Goal: Complete application form: Complete application form

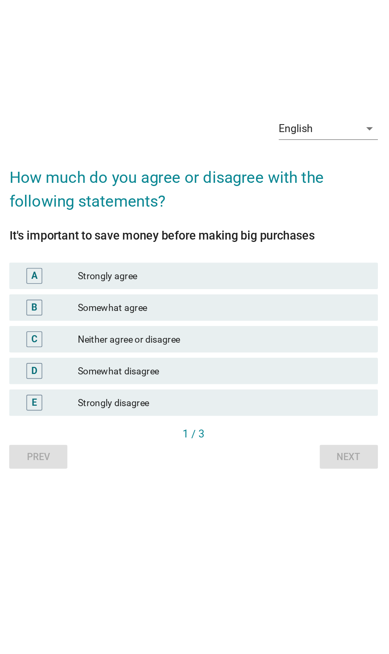
scroll to position [4, 0]
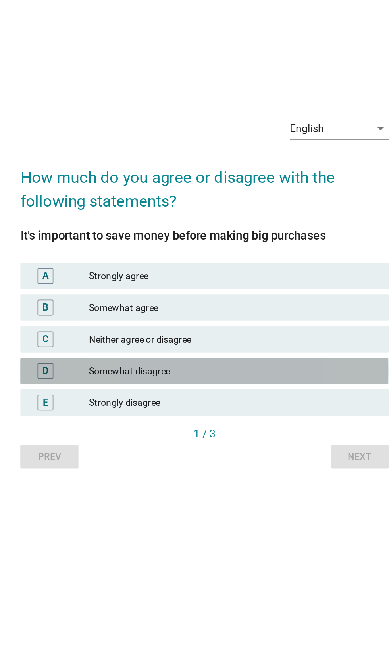
click at [216, 377] on div "Somewhat disagree" at bounding box center [212, 373] width 174 height 10
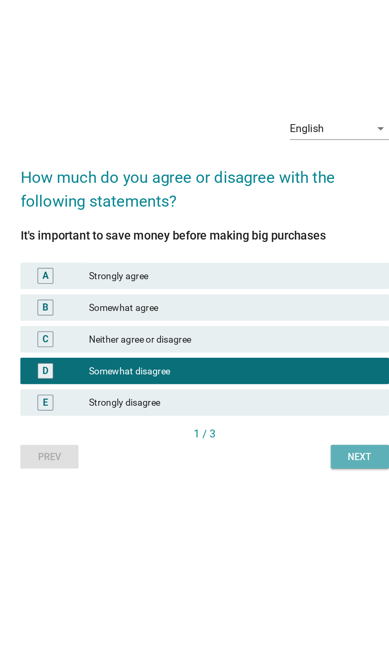
click at [279, 429] on div "Next" at bounding box center [287, 424] width 22 height 8
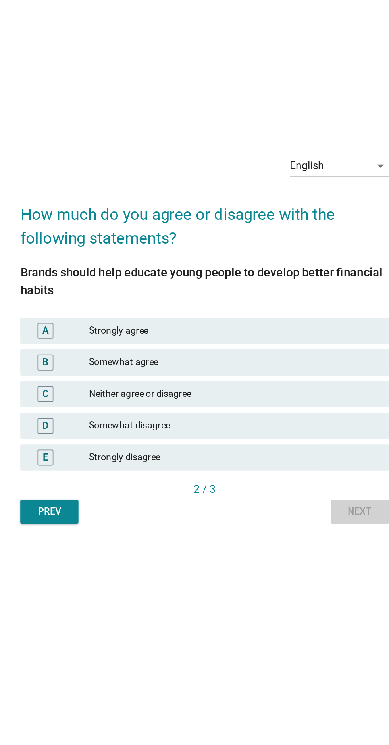
scroll to position [0, 0]
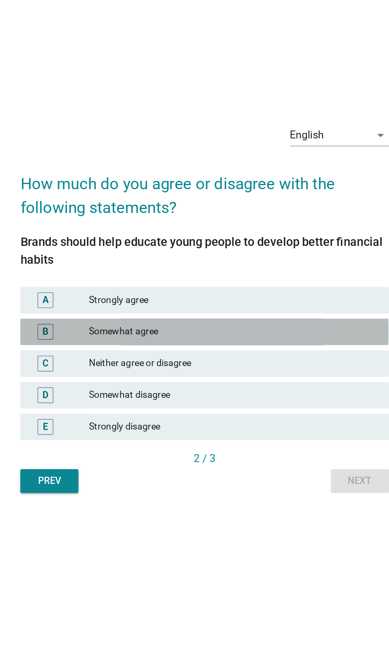
click at [218, 349] on div "Somewhat agree" at bounding box center [212, 344] width 174 height 10
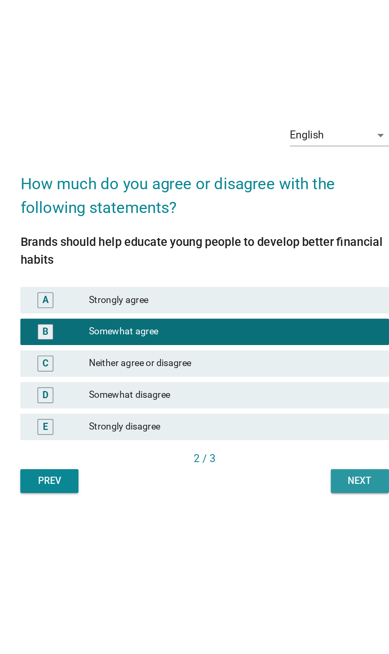
click at [290, 438] on div "Next" at bounding box center [287, 433] width 22 height 8
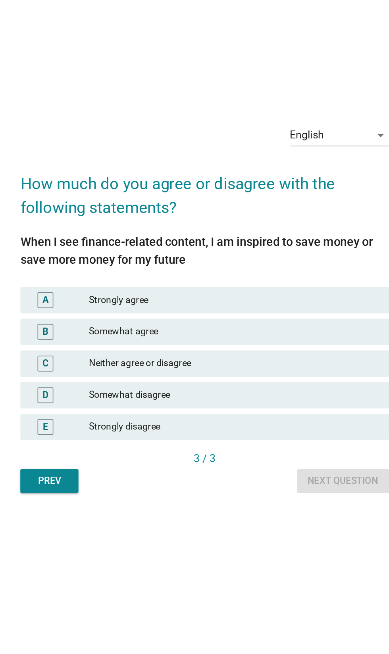
click at [246, 368] on div "Neither agree or disagree" at bounding box center [212, 363] width 174 height 10
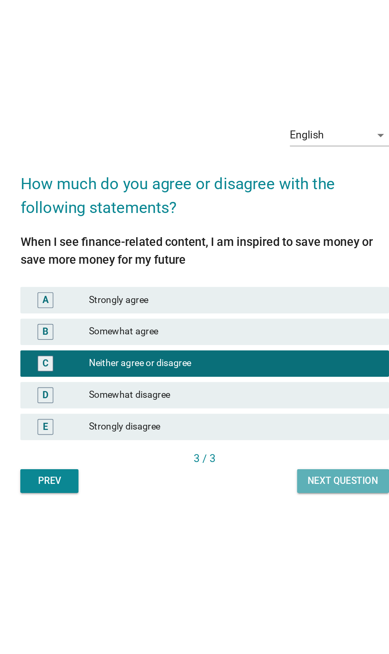
click at [278, 438] on div "Next question" at bounding box center [277, 433] width 42 height 8
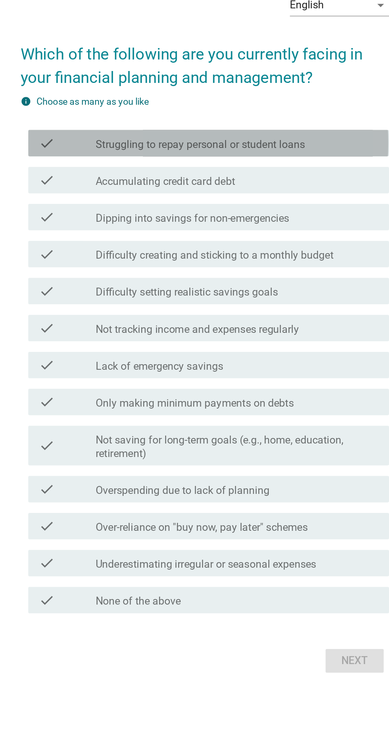
click at [247, 265] on label "Struggling to repay personal or student loans" at bounding box center [192, 261] width 126 height 8
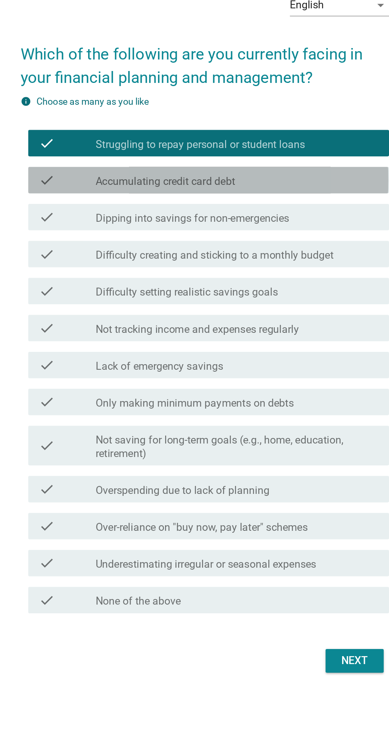
click at [248, 287] on div "check_box_outline_blank Accumulating credit card debt" at bounding box center [214, 283] width 170 height 10
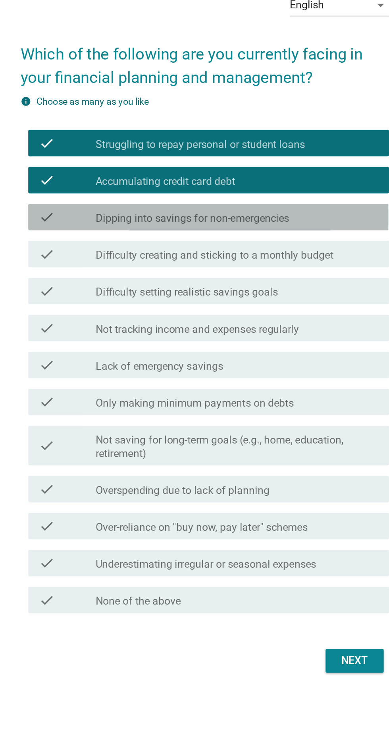
click at [262, 312] on div "check check_box_outline_blank Dipping into savings for non-emergencies" at bounding box center [196, 305] width 216 height 16
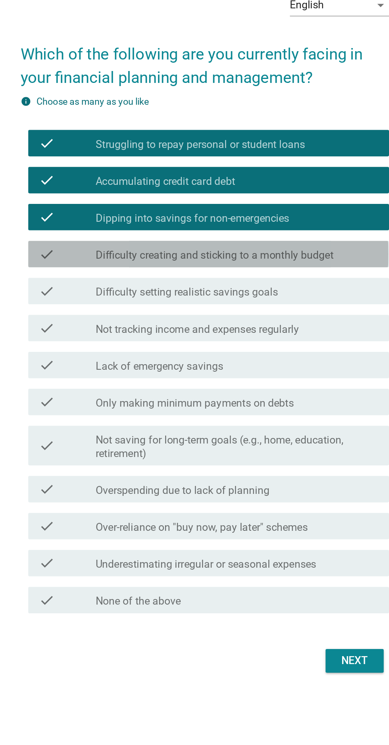
click at [267, 331] on label "Difficulty creating and sticking to a monthly budget" at bounding box center [200, 328] width 143 height 8
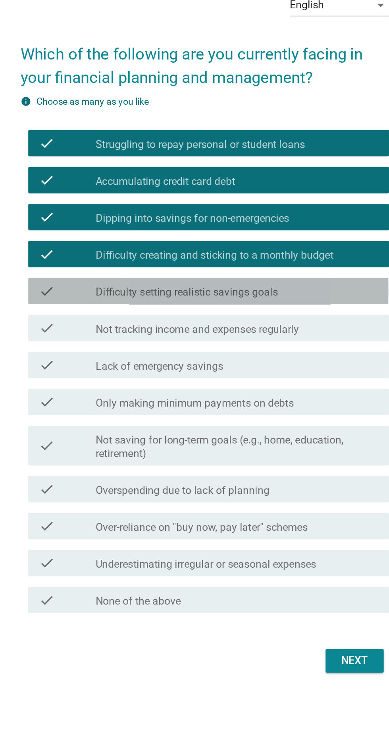
click at [274, 354] on div "check_box_outline_blank Difficulty setting realistic savings goals" at bounding box center [214, 349] width 170 height 10
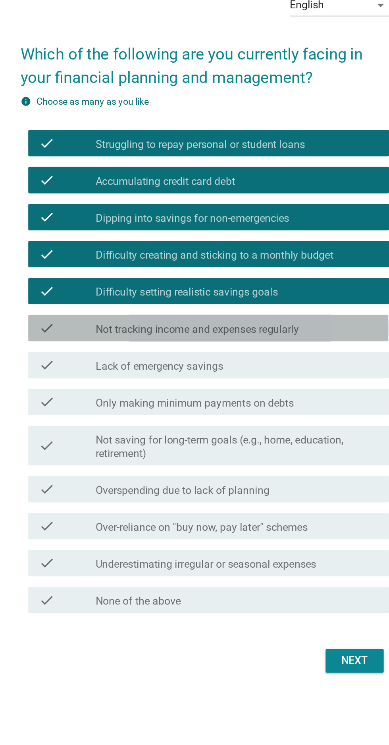
click at [270, 376] on div "check_box_outline_blank Not tracking income and expenses regularly" at bounding box center [214, 371] width 170 height 10
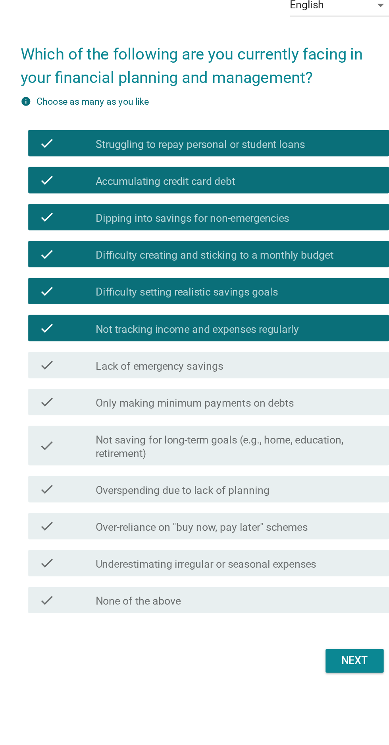
click at [261, 398] on div "check_box_outline_blank Lack of emergency savings" at bounding box center [214, 394] width 170 height 10
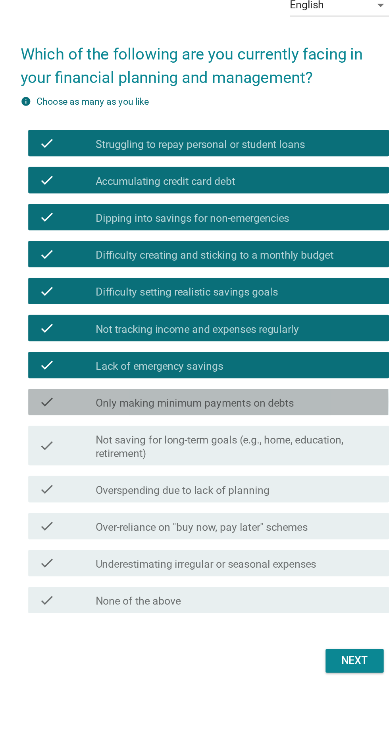
click at [261, 420] on div "check_box_outline_blank Only making minimum payments on debts" at bounding box center [214, 416] width 170 height 10
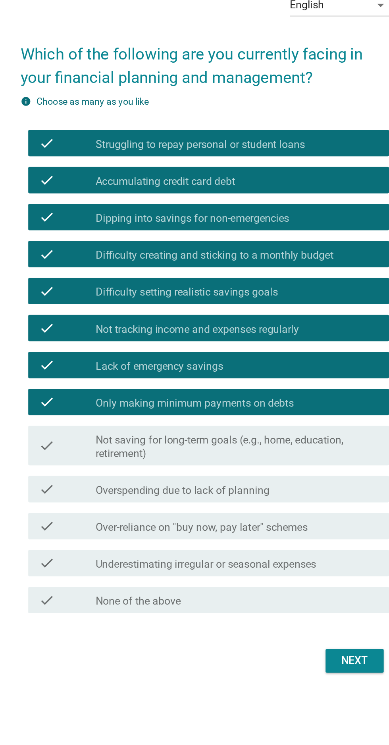
click at [249, 450] on label "Not saving for long-term goals (e.g., home, education, retirement)" at bounding box center [214, 443] width 170 height 16
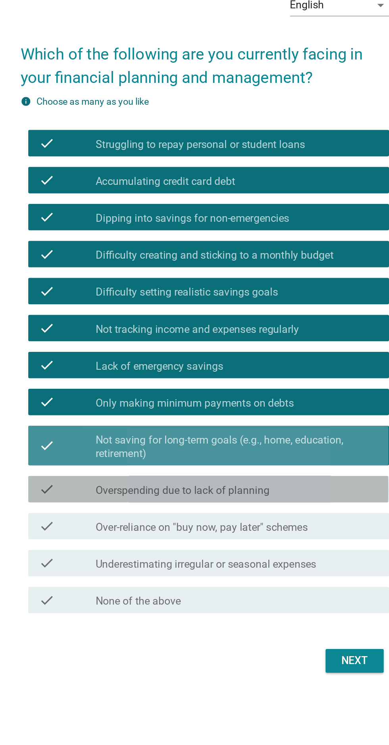
click at [245, 473] on div "check_box_outline_blank Overspending due to lack of planning" at bounding box center [214, 468] width 170 height 10
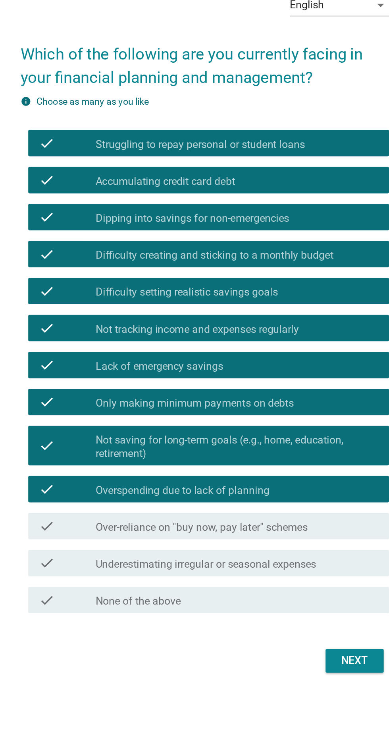
click at [256, 495] on label "Over-reliance on "buy now, pay later" schemes" at bounding box center [192, 491] width 127 height 8
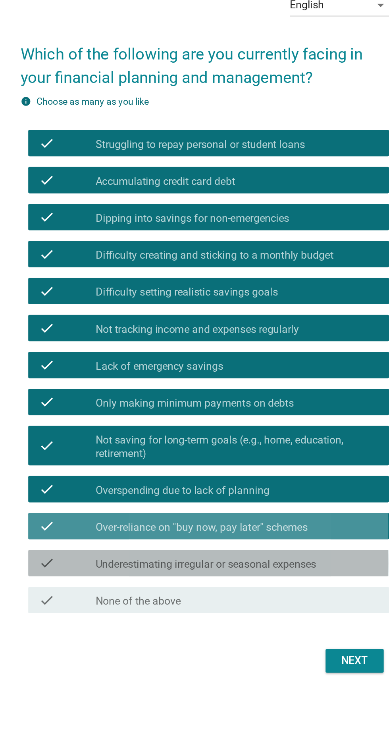
click at [243, 517] on label "Underestimating irregular or seasonal expenses" at bounding box center [195, 513] width 132 height 8
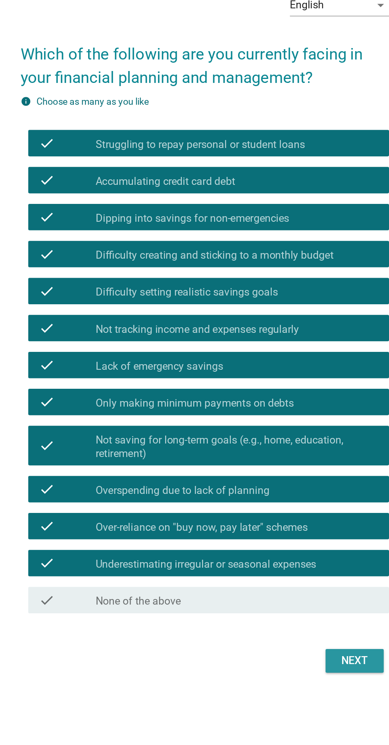
click at [287, 578] on button "Next" at bounding box center [284, 571] width 35 height 14
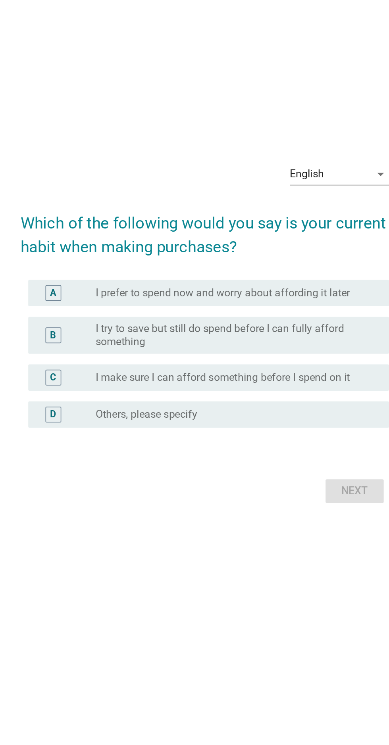
scroll to position [102, 0]
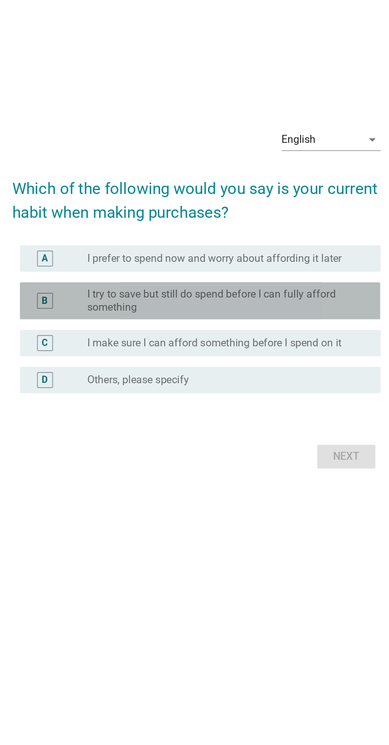
click at [253, 347] on label "I try to save but still do spend before I can fully afford something" at bounding box center [210, 355] width 163 height 16
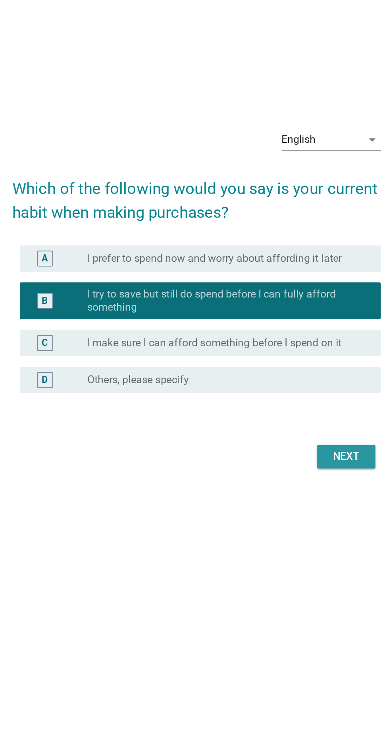
click at [280, 444] on div "Next" at bounding box center [284, 449] width 22 height 10
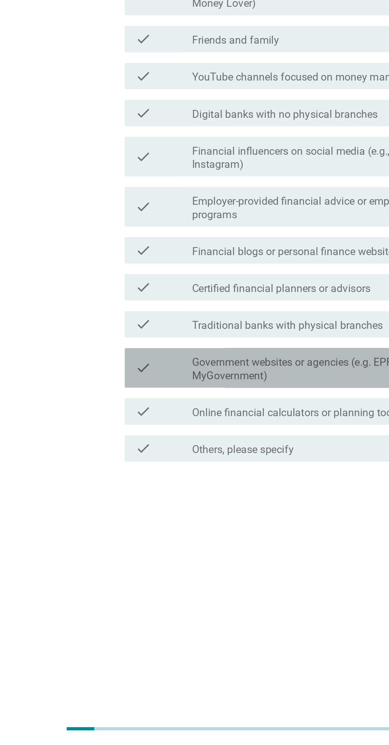
scroll to position [60, 0]
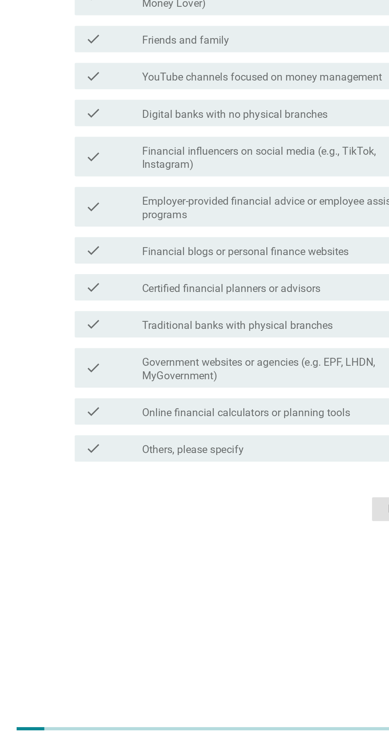
click at [230, 549] on label "Online financial calculators or planning tools" at bounding box center [191, 545] width 125 height 8
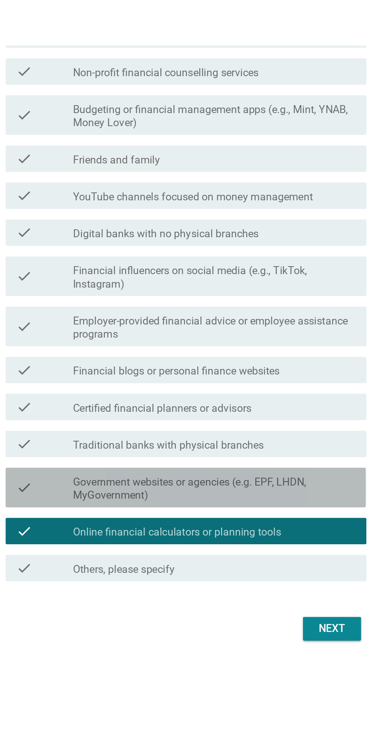
scroll to position [21, 0]
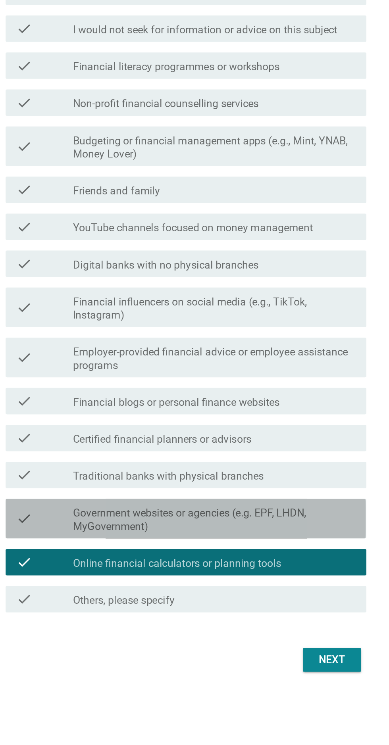
click at [230, 527] on label "Government websites or agencies (e.g. EPF, LHDN, MyGovernment)" at bounding box center [214, 519] width 170 height 16
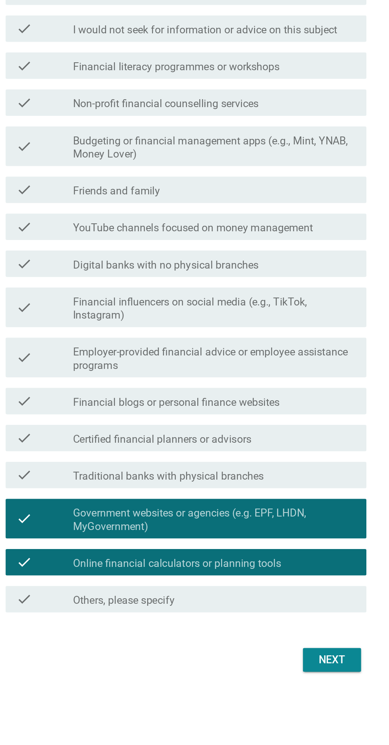
click at [240, 527] on label "Government websites or agencies (e.g. EPF, LHDN, MyGovernment)" at bounding box center [214, 519] width 170 height 16
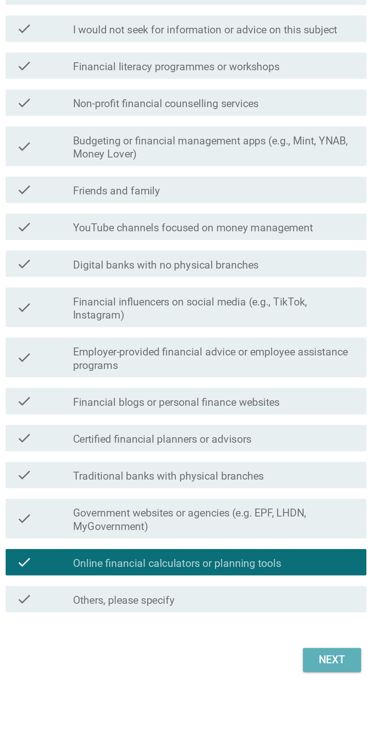
click at [290, 610] on button "Next" at bounding box center [284, 603] width 35 height 14
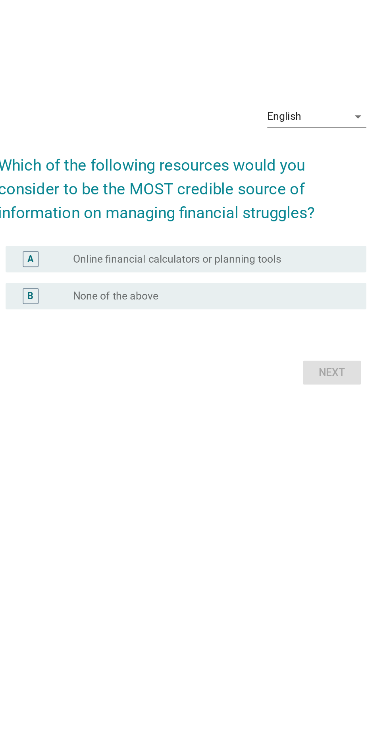
scroll to position [111, 0]
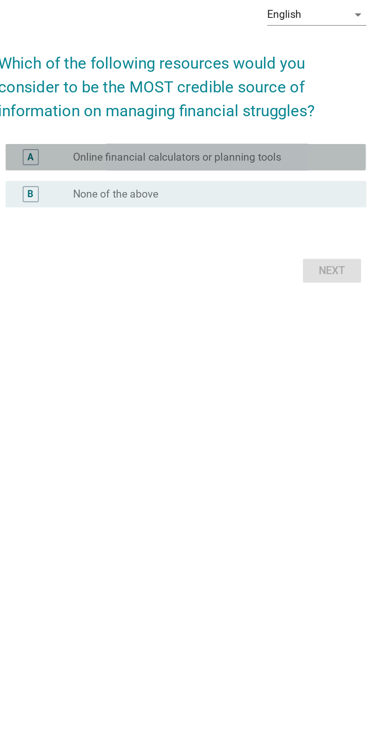
click at [274, 358] on div "radio_button_unchecked Online financial calculators or planning tools" at bounding box center [210, 362] width 163 height 8
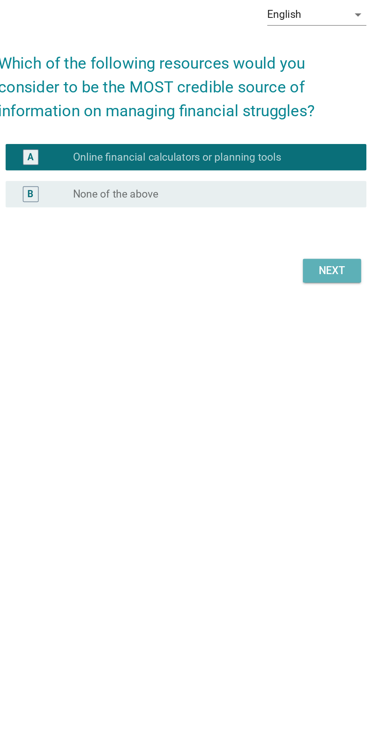
click at [291, 423] on button "Next" at bounding box center [284, 430] width 35 height 14
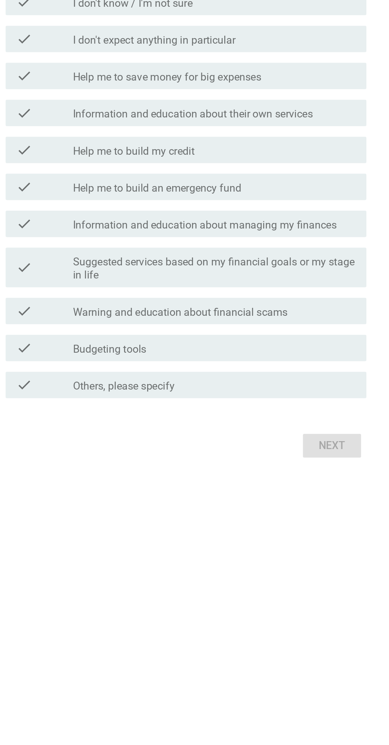
scroll to position [0, 0]
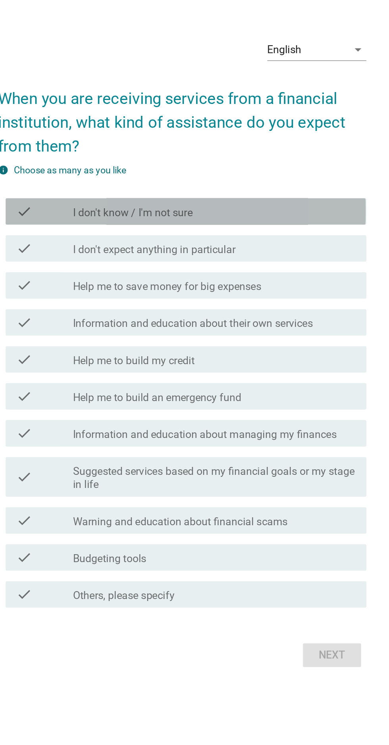
click at [255, 294] on div "check_box_outline_blank I don't know / I'm not sure" at bounding box center [214, 290] width 170 height 10
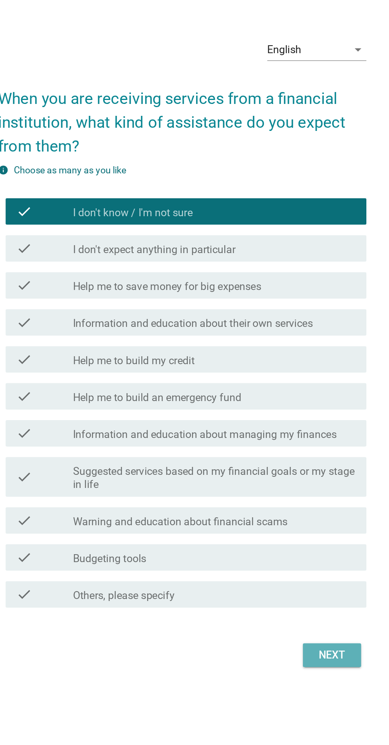
click at [292, 561] on div "Next" at bounding box center [284, 556] width 22 height 10
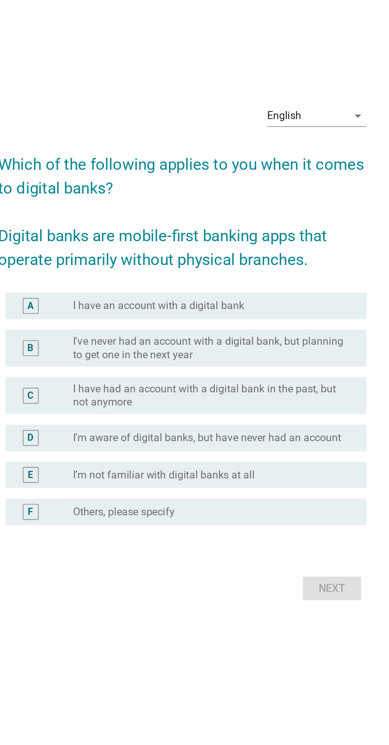
scroll to position [40, 0]
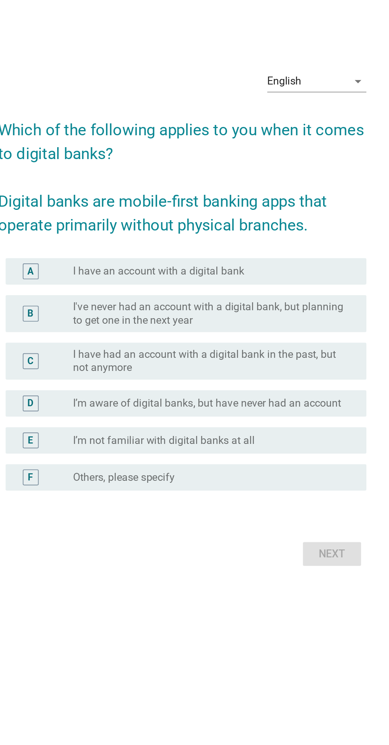
click at [263, 329] on div "radio_button_unchecked I have an account with a digital bank" at bounding box center [210, 326] width 163 height 8
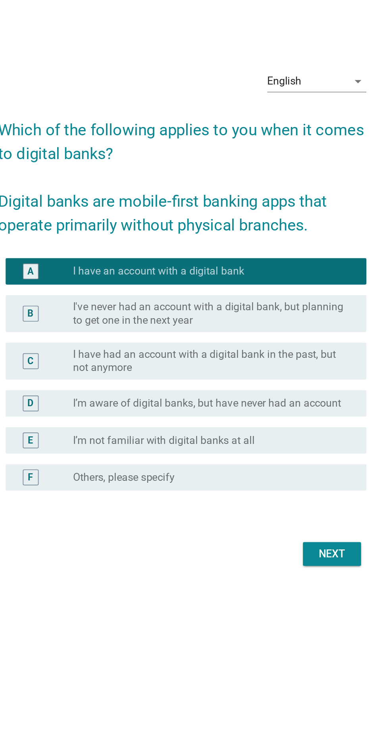
click at [291, 511] on div "English arrow_drop_down Which of the following applies to you when it comes to …" at bounding box center [194, 351] width 234 height 319
click at [293, 500] on div "Next" at bounding box center [284, 495] width 22 height 10
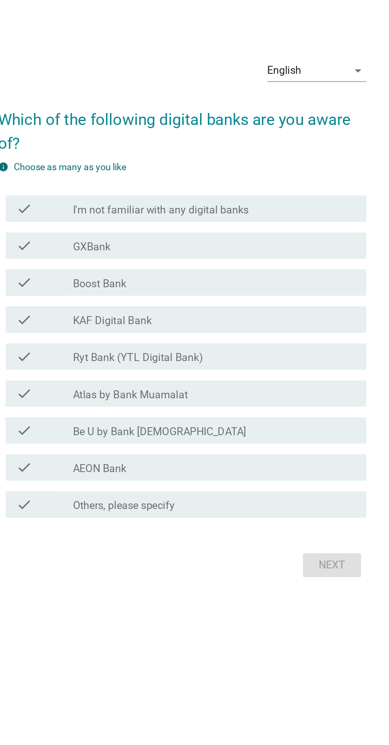
scroll to position [0, 0]
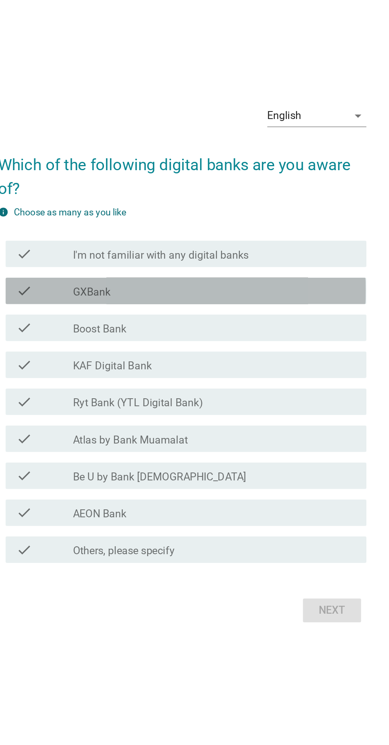
click at [259, 335] on div "check_box_outline_blank GXBank" at bounding box center [214, 331] width 170 height 10
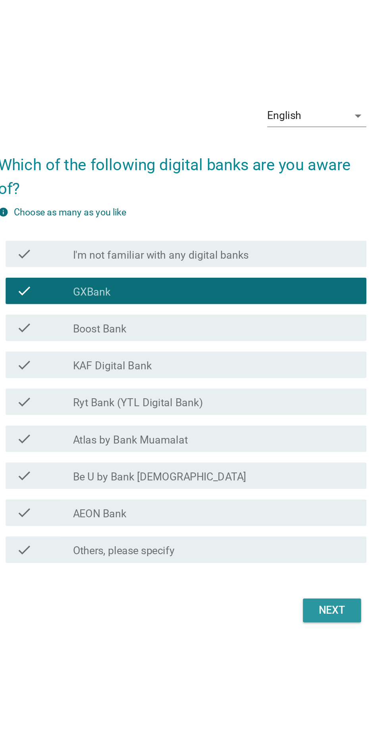
click at [285, 530] on button "Next" at bounding box center [284, 522] width 35 height 14
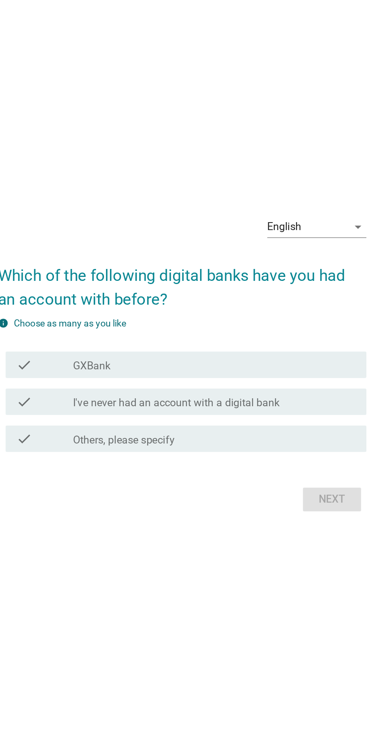
scroll to position [66, 0]
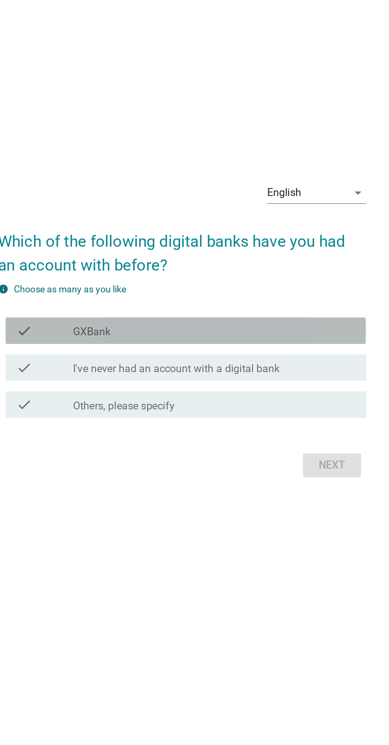
click at [273, 352] on div "check_box_outline_blank GXBank" at bounding box center [214, 355] width 170 height 10
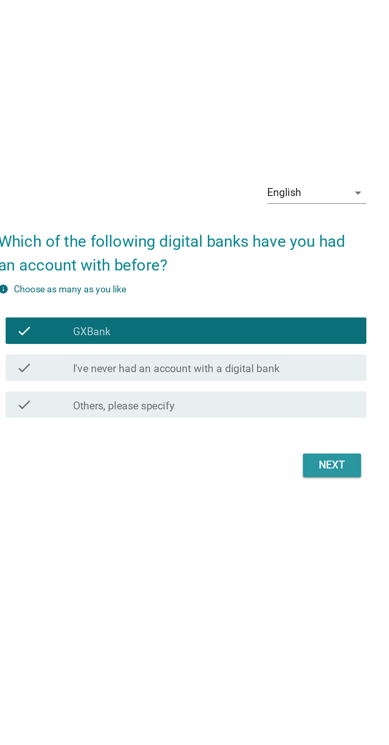
click at [285, 431] on div "Next" at bounding box center [284, 436] width 22 height 10
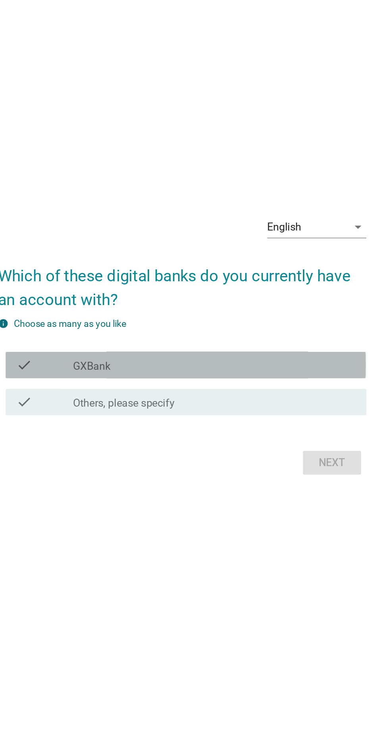
click at [280, 380] on div "check_box_outline_blank GXBank" at bounding box center [214, 375] width 170 height 10
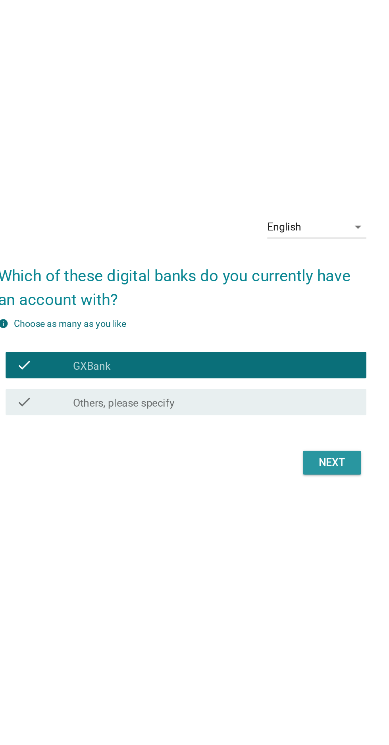
click at [284, 439] on div "Next" at bounding box center [284, 434] width 22 height 10
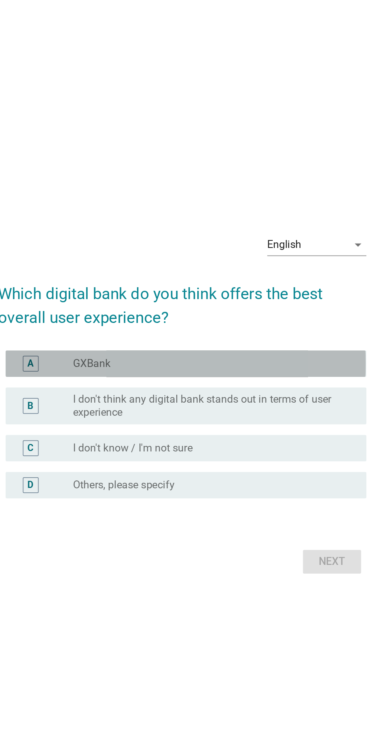
click at [275, 354] on div "radio_button_unchecked GXBank" at bounding box center [210, 350] width 163 height 8
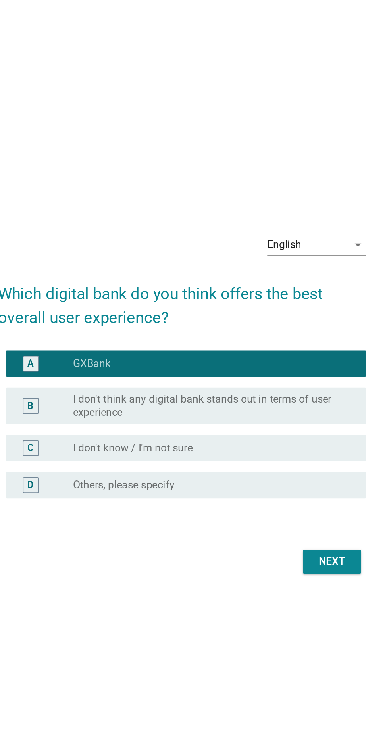
click at [279, 479] on form "Which digital bank do you think offers the best overall user experience? A radi…" at bounding box center [194, 386] width 221 height 186
click at [283, 474] on div "Next" at bounding box center [284, 469] width 22 height 10
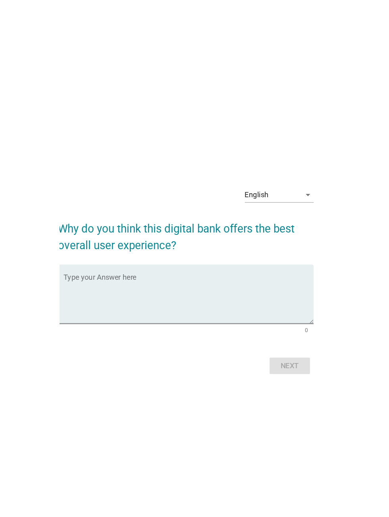
scroll to position [21, 0]
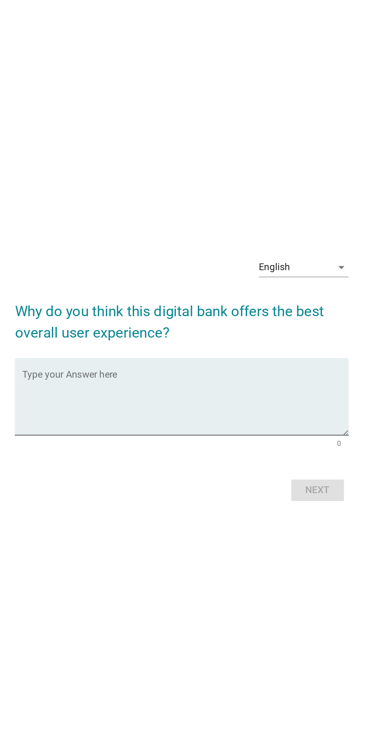
click at [243, 391] on textarea "Type your Answer here" at bounding box center [196, 370] width 216 height 42
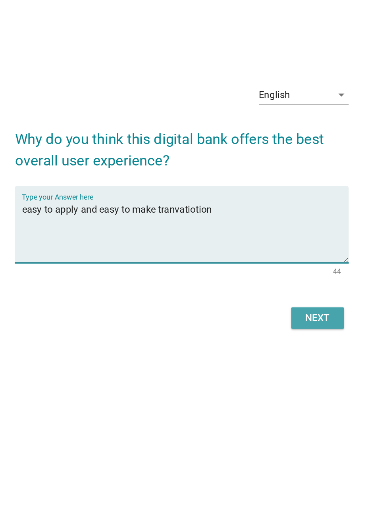
type textarea "easy to apply and easy to make tranvatiotion"
click at [290, 320] on button "Next" at bounding box center [284, 313] width 35 height 14
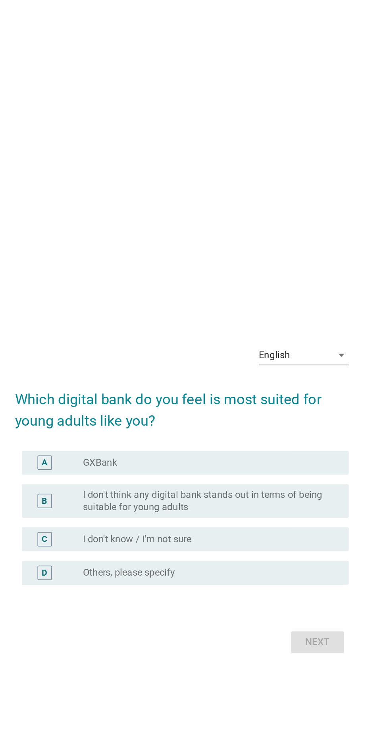
scroll to position [0, 0]
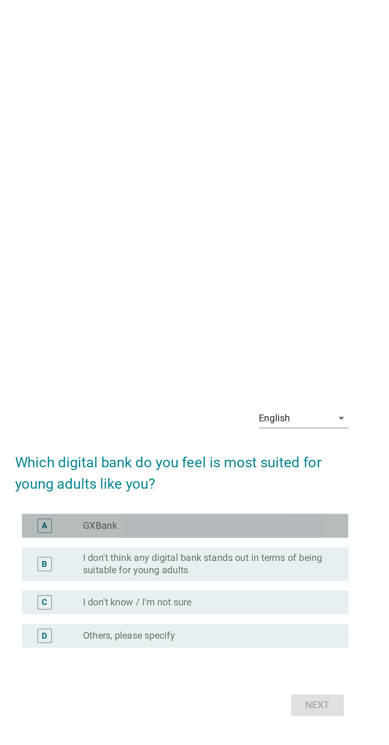
click at [274, 354] on div "radio_button_unchecked GXBank" at bounding box center [210, 350] width 163 height 8
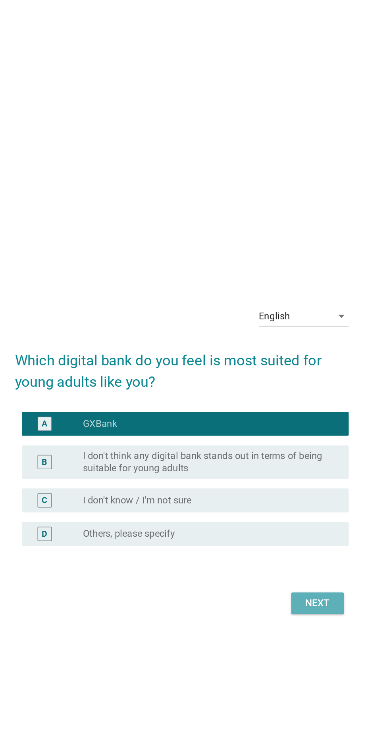
click at [286, 474] on div "Next" at bounding box center [284, 469] width 22 height 10
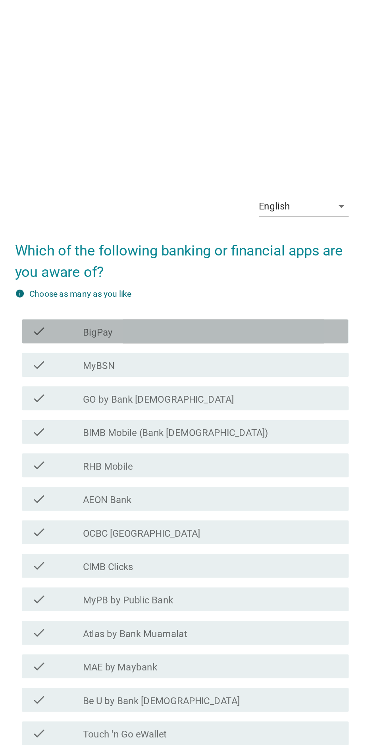
click at [263, 224] on div "check_box_outline_blank BigPay" at bounding box center [214, 220] width 170 height 10
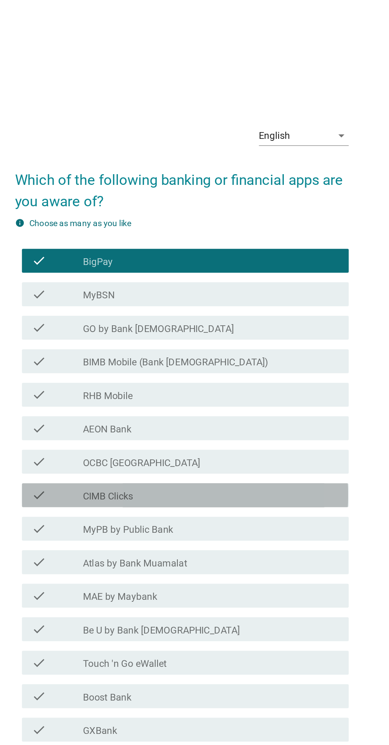
click at [245, 380] on div "check_box_outline_blank CIMB Clicks" at bounding box center [214, 375] width 170 height 10
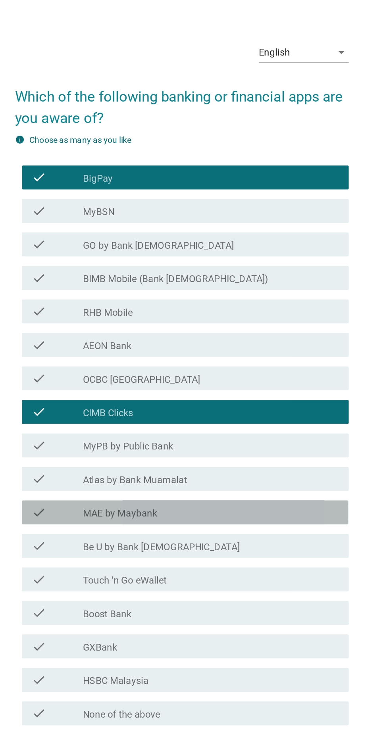
click at [250, 446] on div "check_box_outline_blank MAE by Maybank" at bounding box center [214, 442] width 170 height 10
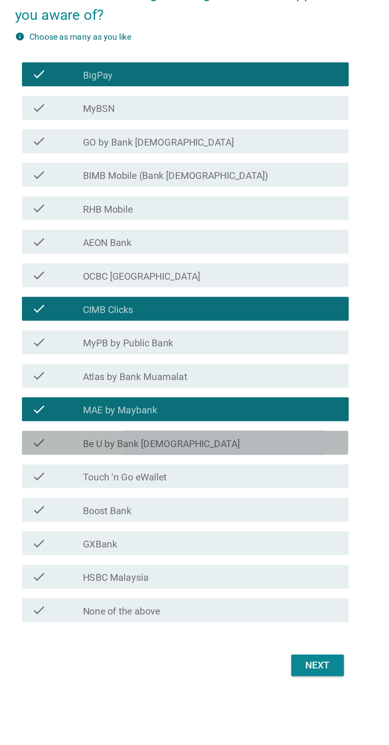
click at [251, 469] on div "check_box_outline_blank Be U by Bank [DEMOGRAPHIC_DATA]" at bounding box center [214, 464] width 170 height 10
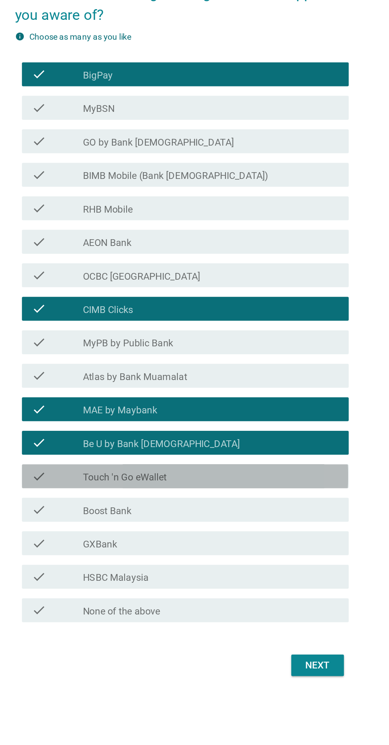
click at [252, 491] on div "check_box_outline_blank Touch 'n Go eWallet" at bounding box center [214, 486] width 170 height 10
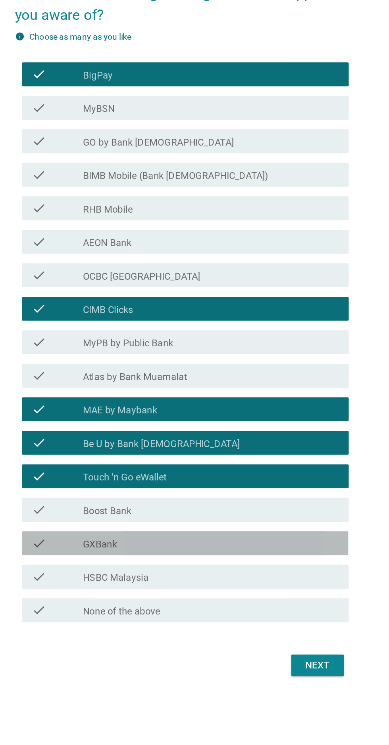
click at [242, 535] on div "check_box_outline_blank GXBank" at bounding box center [214, 531] width 170 height 10
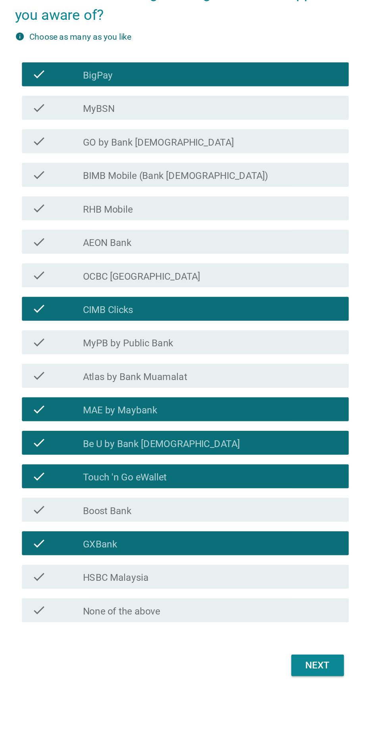
click at [120, 269] on div "check" at bounding box center [112, 264] width 34 height 10
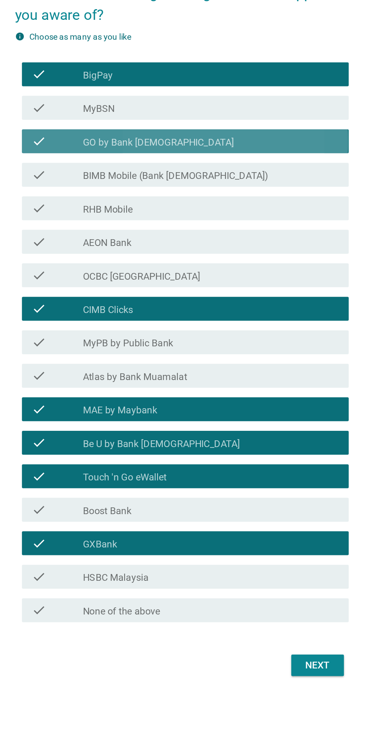
click at [117, 272] on div "check check_box_outline_blank GO by Bank [DEMOGRAPHIC_DATA]" at bounding box center [196, 264] width 216 height 16
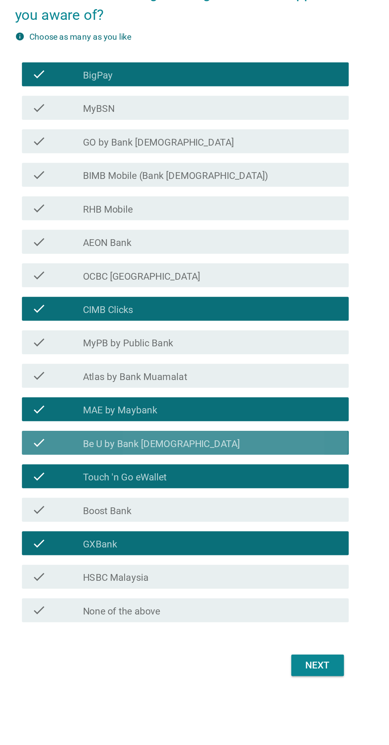
click at [251, 469] on div "check_box_outline_blank Be U by Bank [DEMOGRAPHIC_DATA]" at bounding box center [214, 464] width 170 height 10
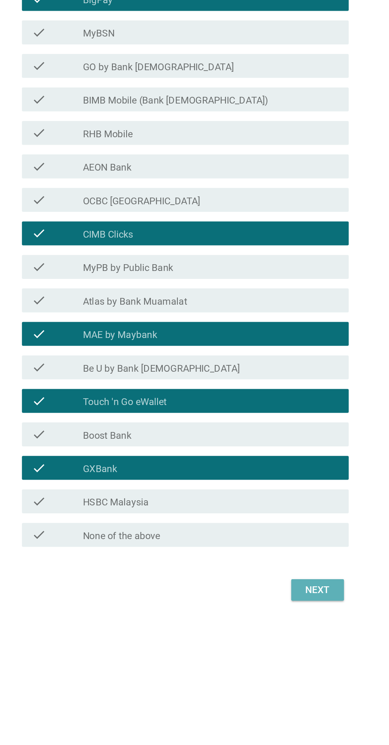
click at [290, 616] on div "Next" at bounding box center [284, 612] width 22 height 10
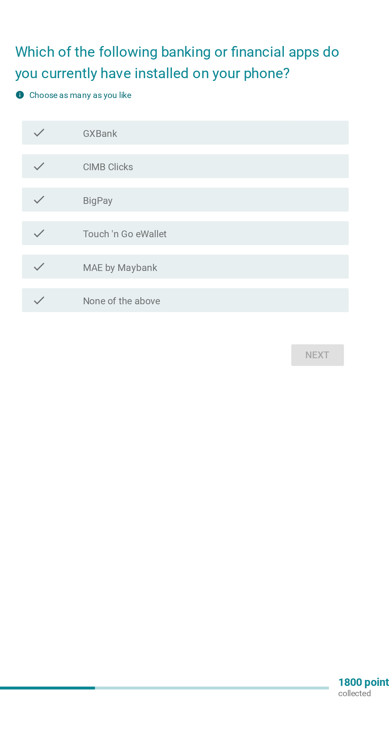
scroll to position [21, 0]
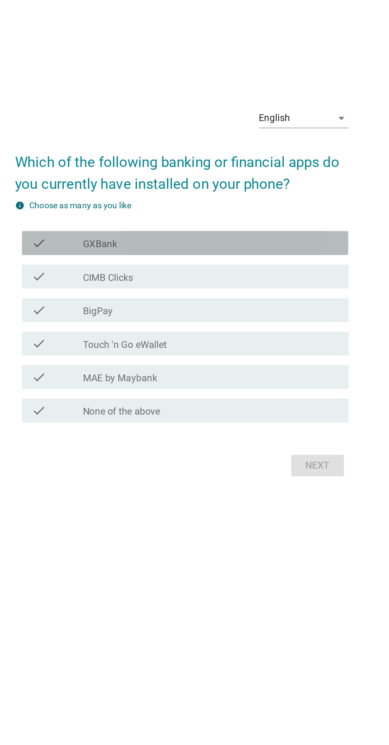
click at [247, 326] on div "check_box_outline_blank GXBank" at bounding box center [214, 321] width 170 height 10
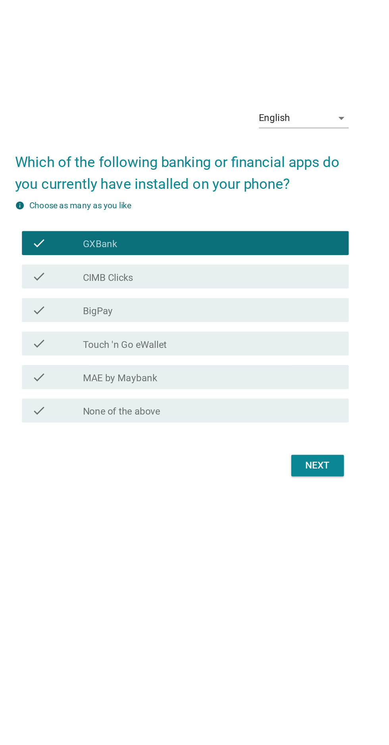
click at [239, 348] on div "check_box_outline_blank CIMB Clicks" at bounding box center [214, 344] width 170 height 10
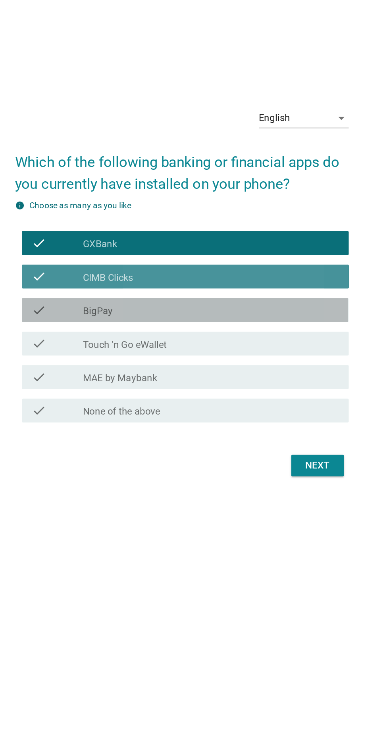
click at [231, 370] on div "check_box_outline_blank BigPay" at bounding box center [214, 366] width 170 height 10
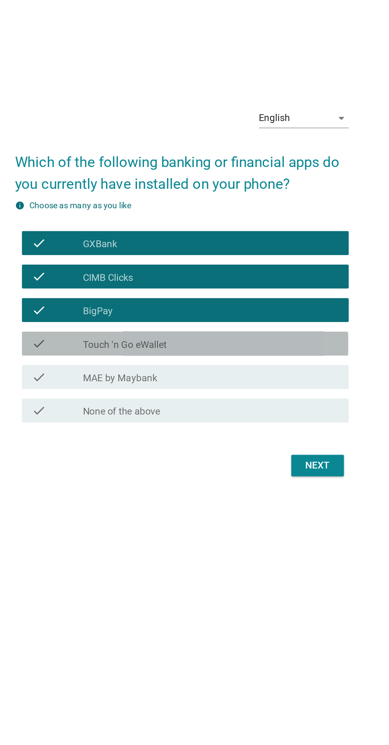
click at [227, 393] on div "check_box_outline_blank Touch 'n Go eWallet" at bounding box center [214, 388] width 170 height 10
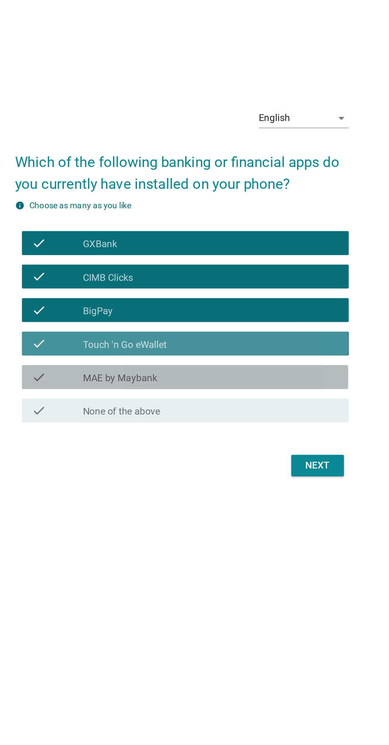
click at [230, 415] on div "check_box_outline_blank MAE by Maybank" at bounding box center [214, 410] width 170 height 10
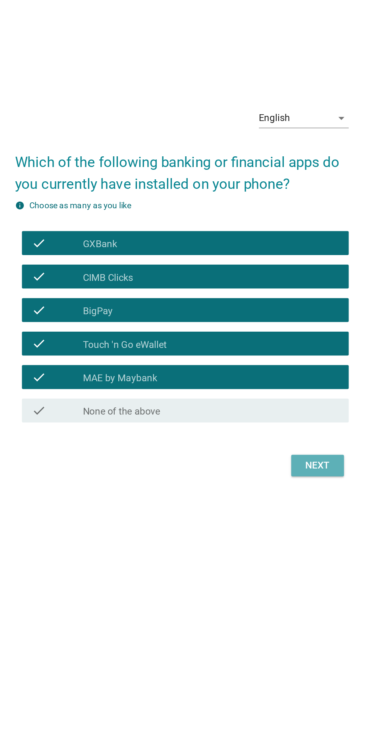
click at [287, 473] on div "Next" at bounding box center [284, 469] width 22 height 10
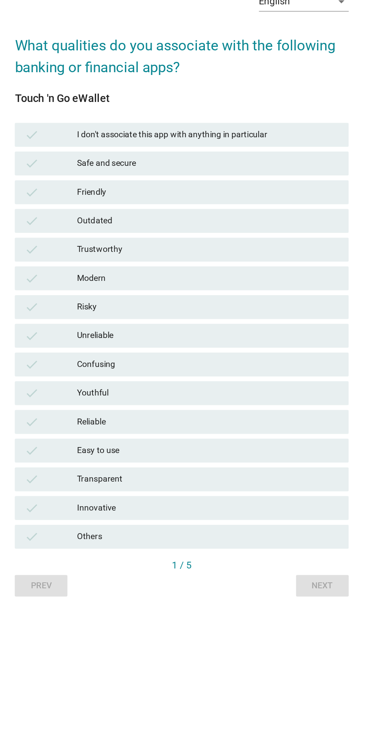
scroll to position [0, 0]
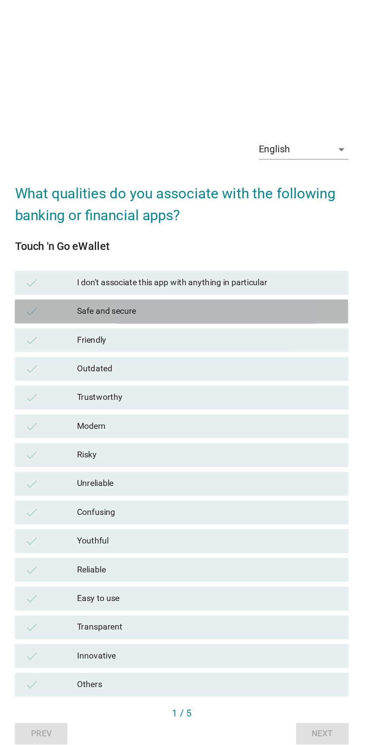
click at [254, 294] on div "Safe and secure" at bounding box center [212, 289] width 174 height 10
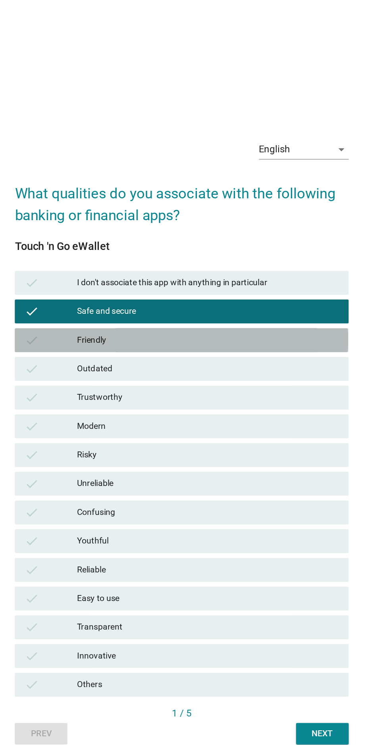
click at [253, 313] on div "Friendly" at bounding box center [212, 308] width 174 height 10
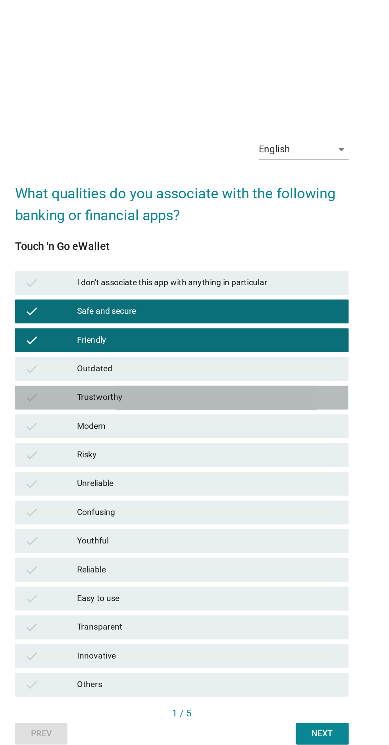
click at [247, 351] on div "Trustworthy" at bounding box center [212, 346] width 174 height 10
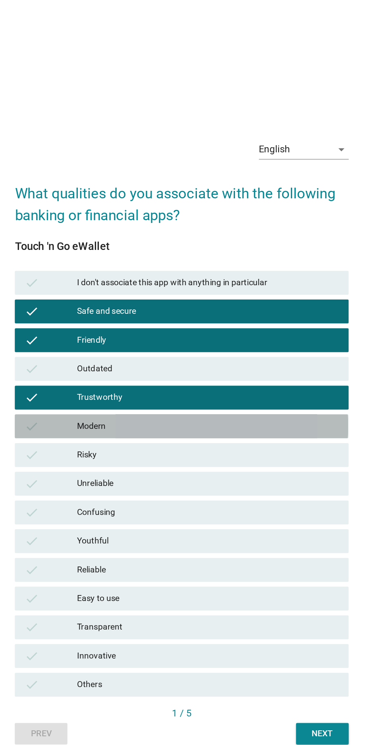
click at [240, 370] on div "Modern" at bounding box center [212, 365] width 174 height 10
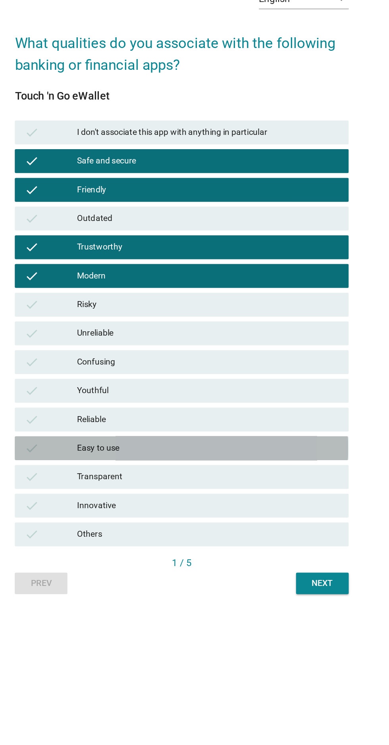
click at [237, 484] on div "Easy to use" at bounding box center [212, 480] width 174 height 10
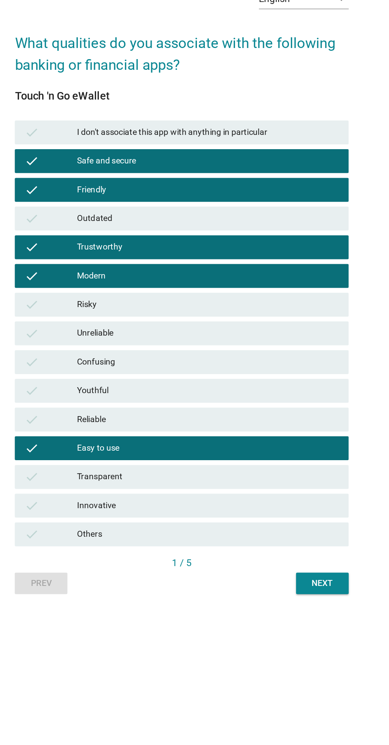
click at [241, 503] on div "Transparent" at bounding box center [212, 499] width 174 height 10
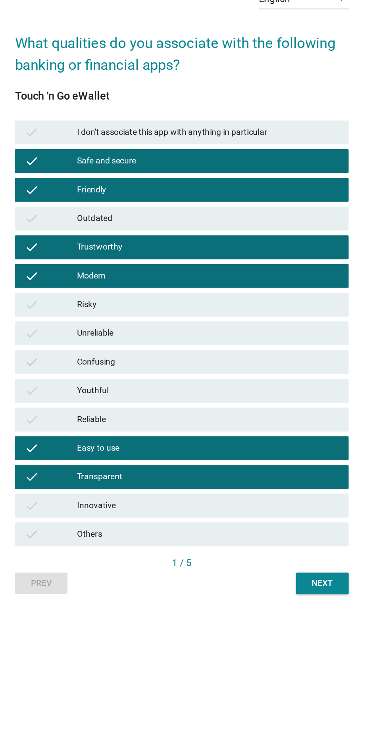
click at [237, 522] on div "Innovative" at bounding box center [212, 518] width 174 height 10
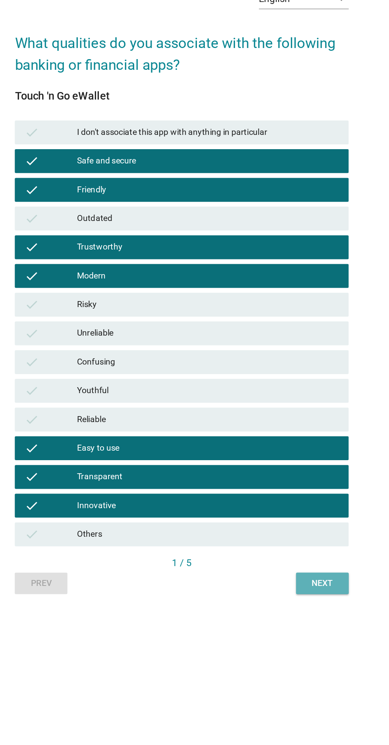
click at [285, 573] on div "Next" at bounding box center [287, 569] width 22 height 8
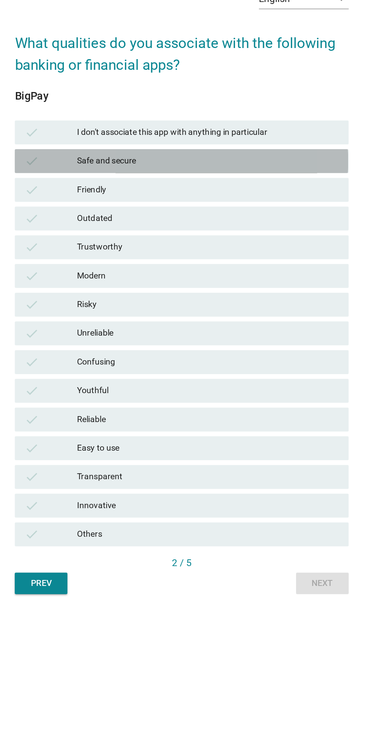
click at [109, 297] on div "check Safe and secure" at bounding box center [194, 289] width 221 height 16
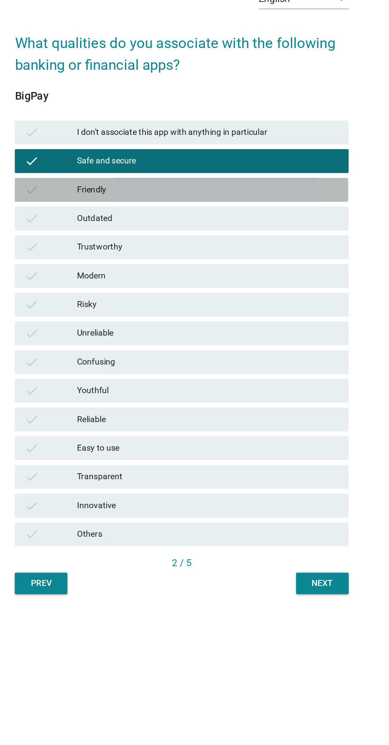
click at [100, 313] on div "check" at bounding box center [107, 308] width 35 height 10
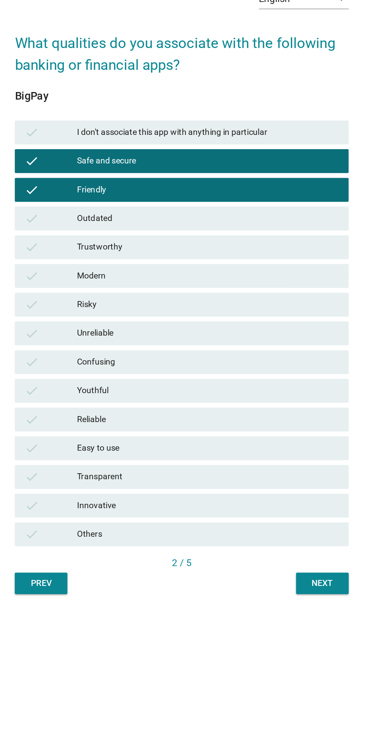
click at [92, 351] on icon "check" at bounding box center [95, 346] width 10 height 10
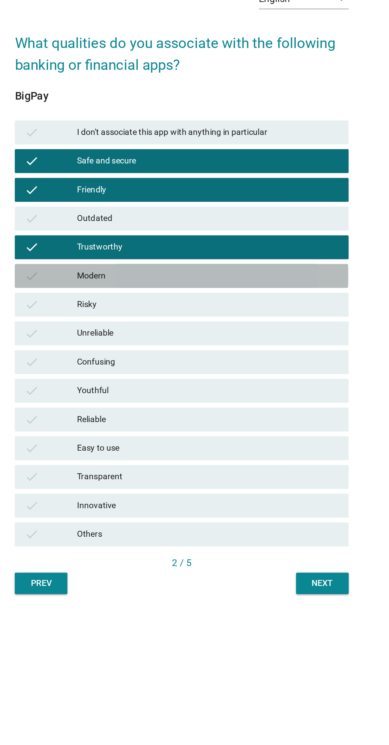
click at [93, 370] on icon "check" at bounding box center [95, 365] width 10 height 10
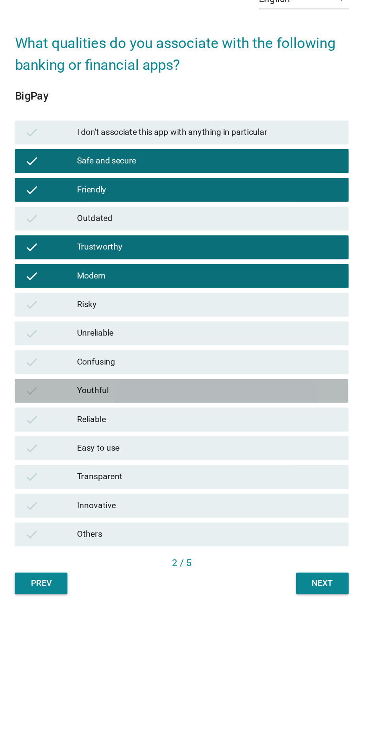
click at [246, 446] on div "Youthful" at bounding box center [212, 442] width 174 height 10
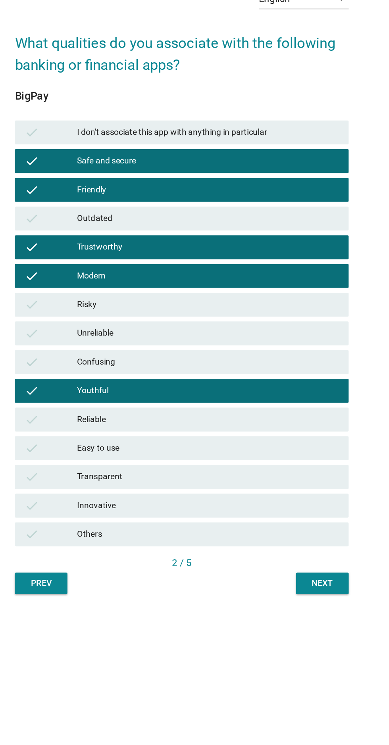
click at [234, 484] on div "Easy to use" at bounding box center [212, 480] width 174 height 10
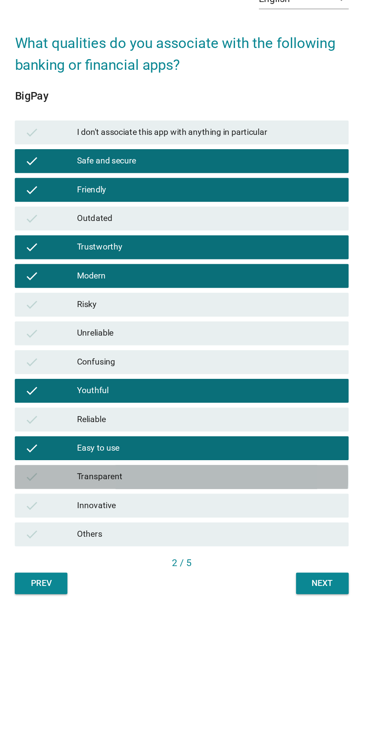
click at [251, 503] on div "Transparent" at bounding box center [212, 499] width 174 height 10
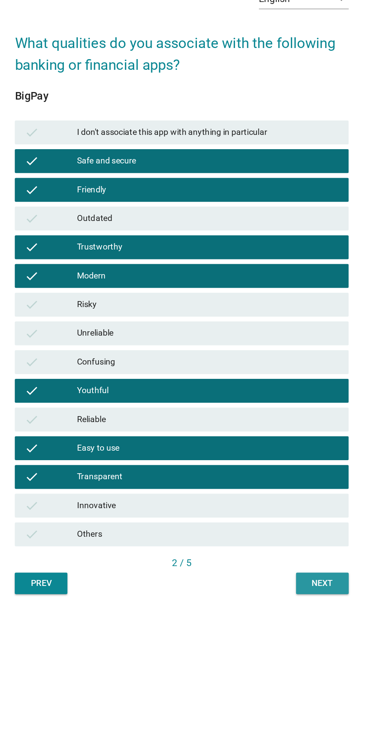
click at [286, 576] on button "Next" at bounding box center [287, 569] width 35 height 14
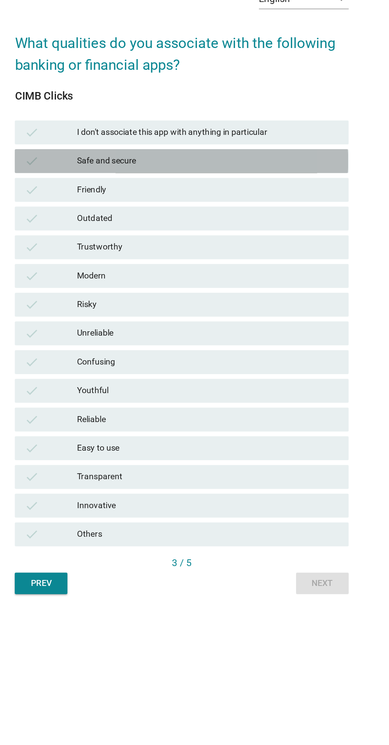
click at [101, 294] on div "check" at bounding box center [107, 289] width 35 height 10
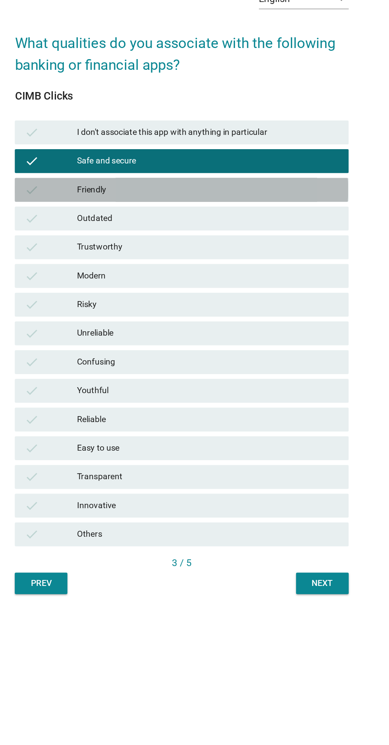
click at [95, 313] on icon "check" at bounding box center [95, 308] width 10 height 10
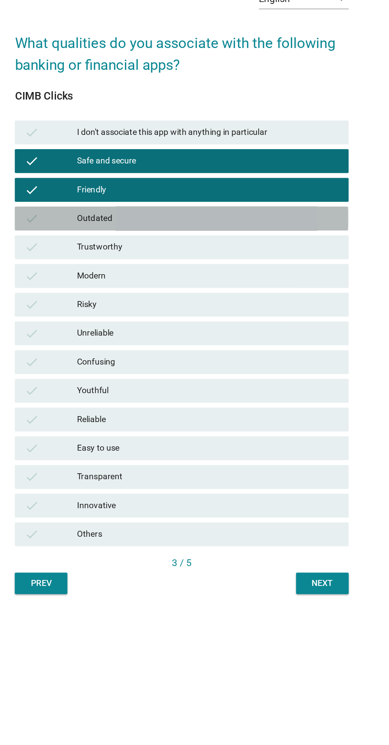
click at [95, 332] on icon "check" at bounding box center [95, 327] width 10 height 10
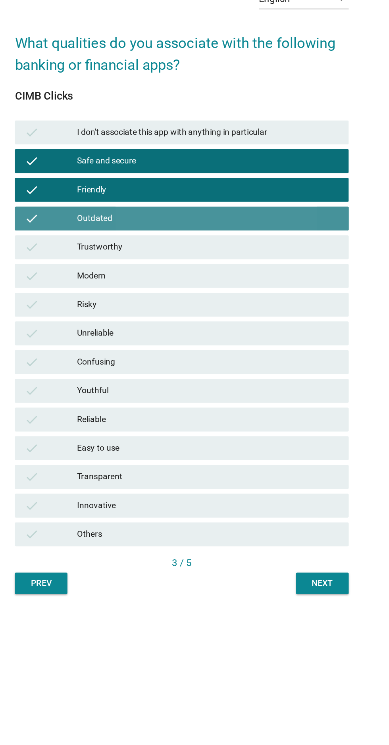
click at [95, 332] on icon "check" at bounding box center [95, 327] width 10 height 10
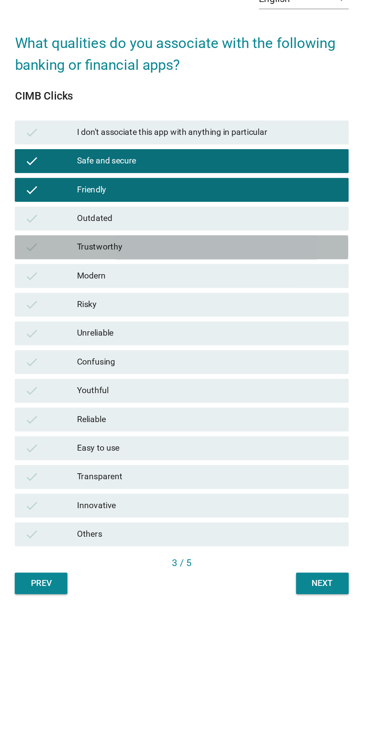
click at [103, 351] on div "check" at bounding box center [107, 346] width 35 height 10
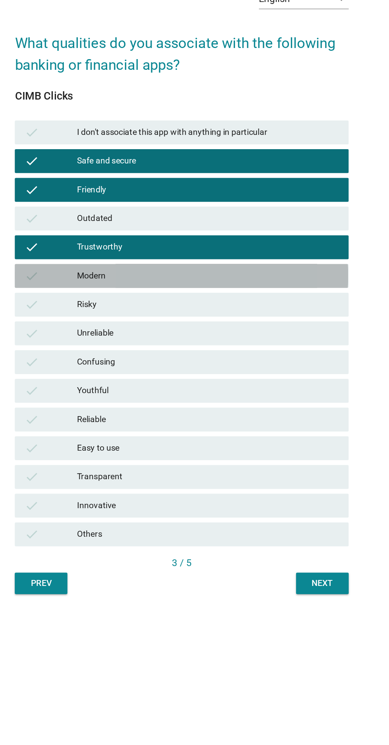
click at [100, 370] on div "check" at bounding box center [107, 365] width 35 height 10
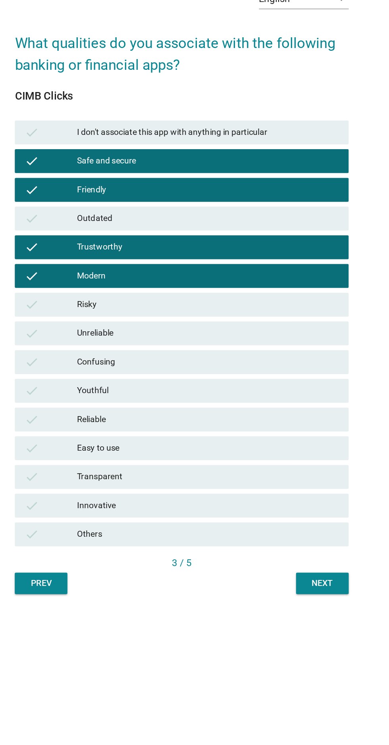
click at [102, 484] on div "check" at bounding box center [107, 480] width 35 height 10
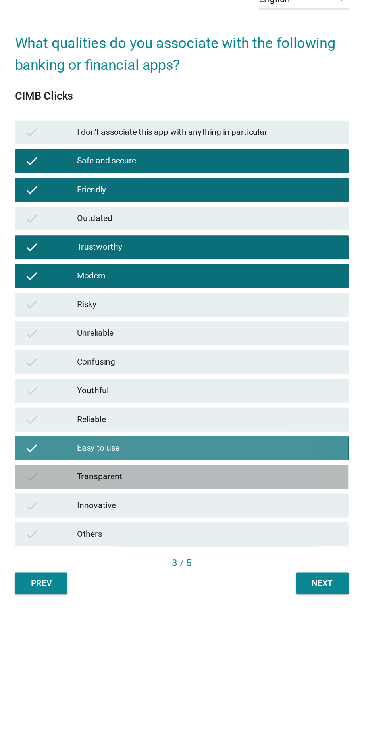
click at [109, 503] on div "check" at bounding box center [107, 499] width 35 height 10
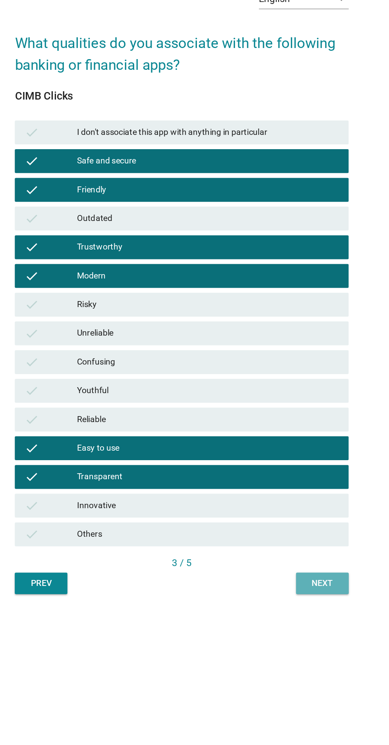
click at [285, 573] on div "Next" at bounding box center [287, 569] width 22 height 8
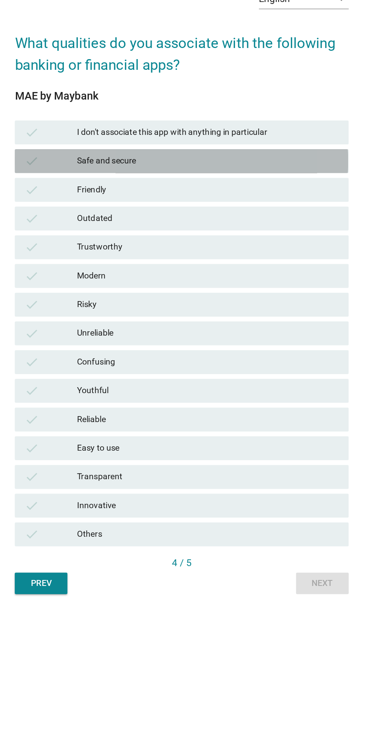
click at [108, 294] on div "check" at bounding box center [107, 289] width 35 height 10
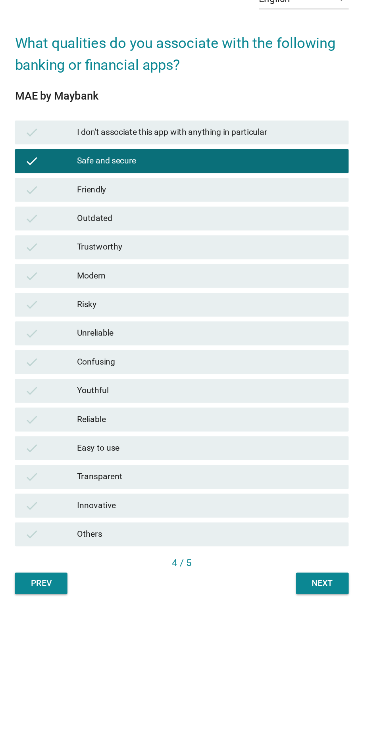
click at [103, 313] on div "check" at bounding box center [107, 308] width 35 height 10
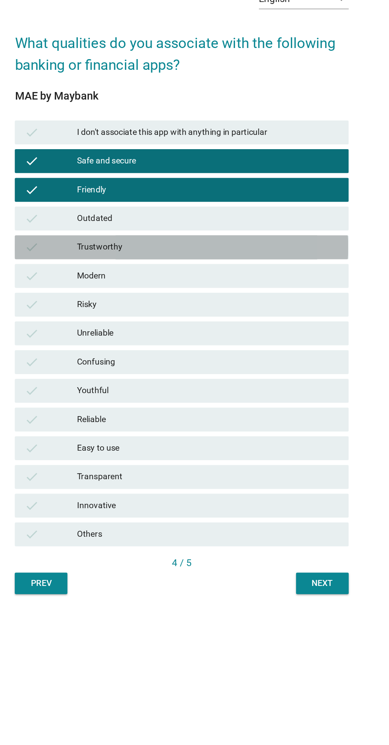
click at [97, 351] on icon "check" at bounding box center [95, 346] width 10 height 10
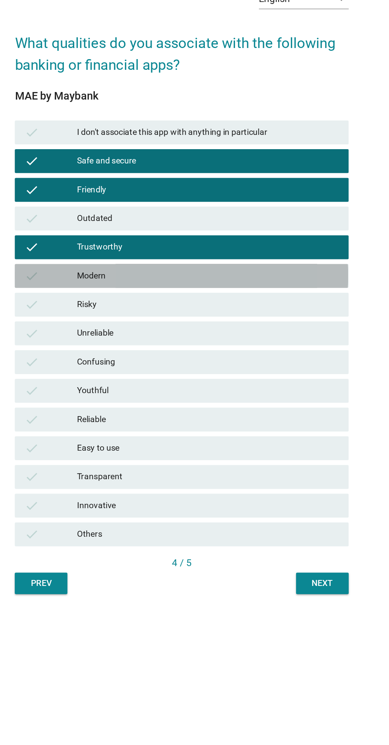
click at [94, 370] on icon "check" at bounding box center [95, 365] width 10 height 10
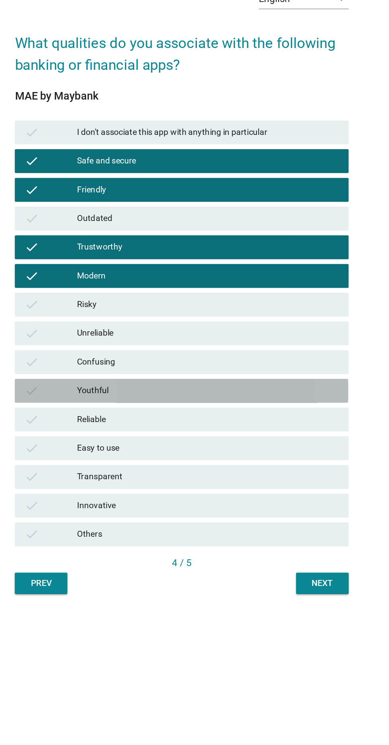
click at [102, 446] on div "check" at bounding box center [107, 442] width 35 height 10
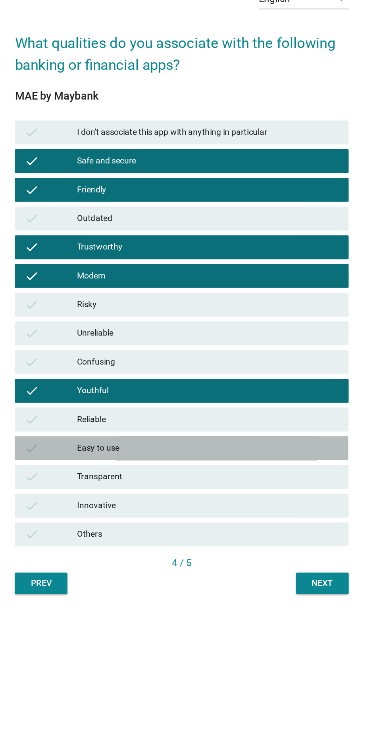
click at [104, 484] on div "check" at bounding box center [107, 480] width 35 height 10
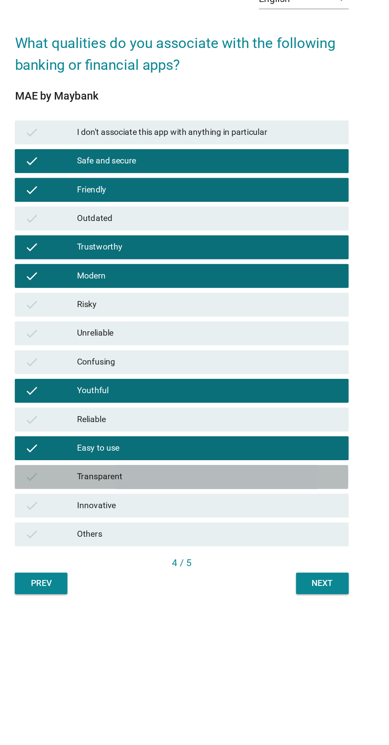
click at [102, 503] on div "check" at bounding box center [107, 499] width 35 height 10
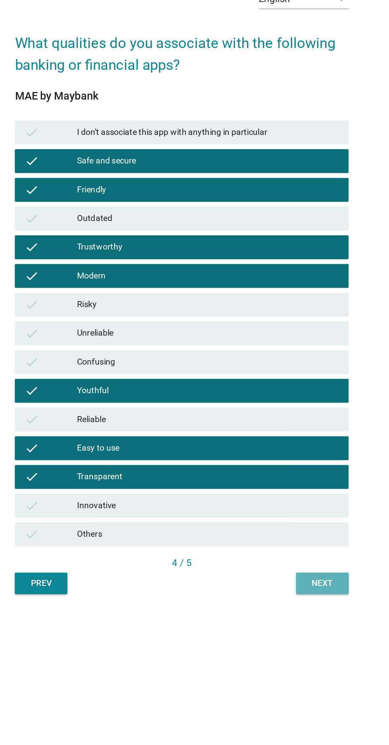
click at [287, 576] on button "Next" at bounding box center [287, 569] width 35 height 14
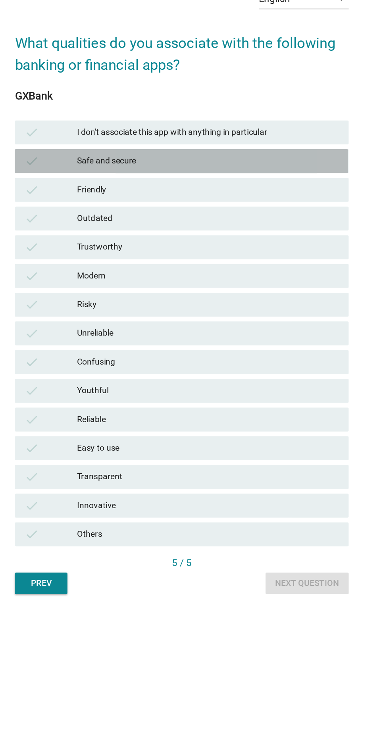
click at [104, 294] on div "check" at bounding box center [107, 289] width 35 height 10
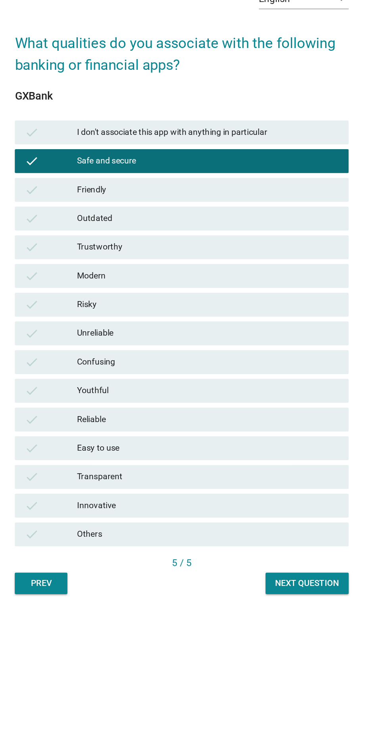
click at [102, 313] on div "check" at bounding box center [107, 308] width 35 height 10
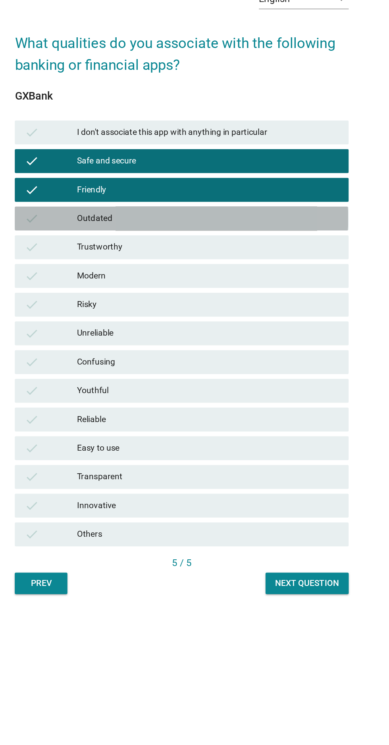
click at [105, 332] on div "check" at bounding box center [107, 327] width 35 height 10
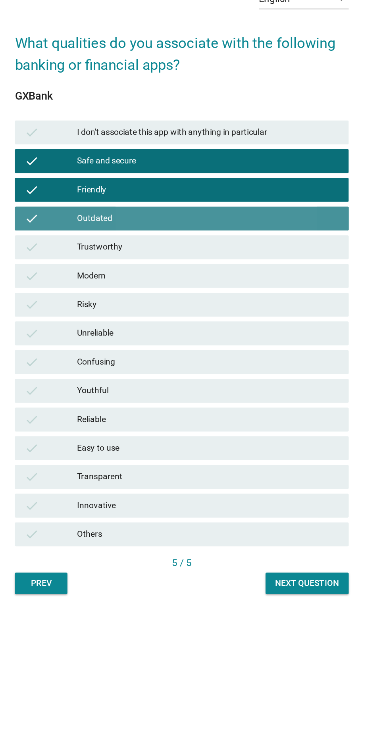
click at [105, 332] on div "check" at bounding box center [107, 327] width 35 height 10
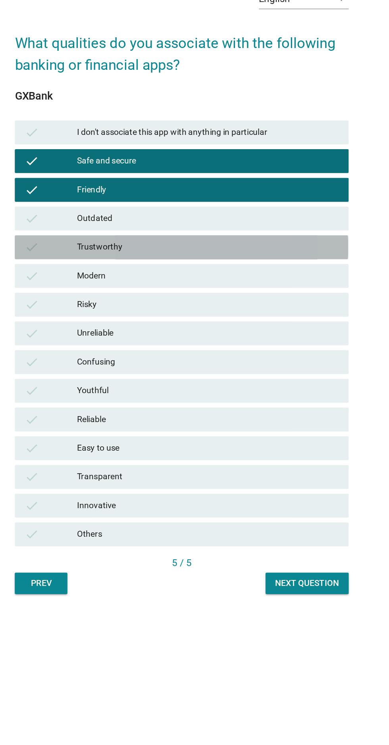
click at [104, 351] on div "check" at bounding box center [107, 346] width 35 height 10
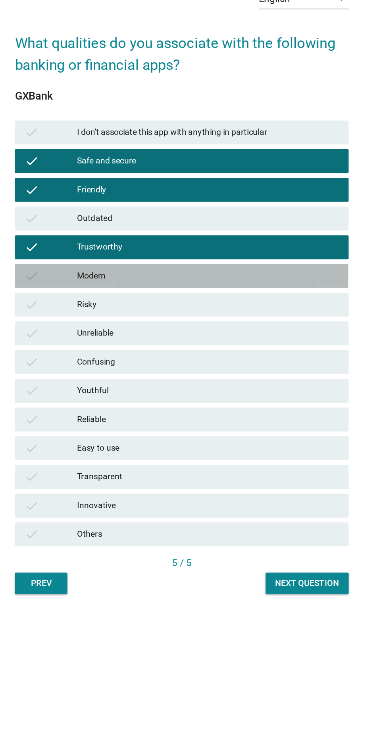
click at [104, 370] on div "check" at bounding box center [107, 365] width 35 height 10
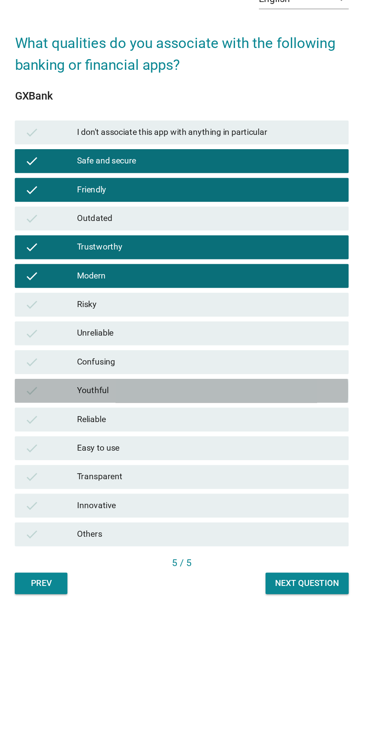
click at [107, 446] on div "check" at bounding box center [107, 442] width 35 height 10
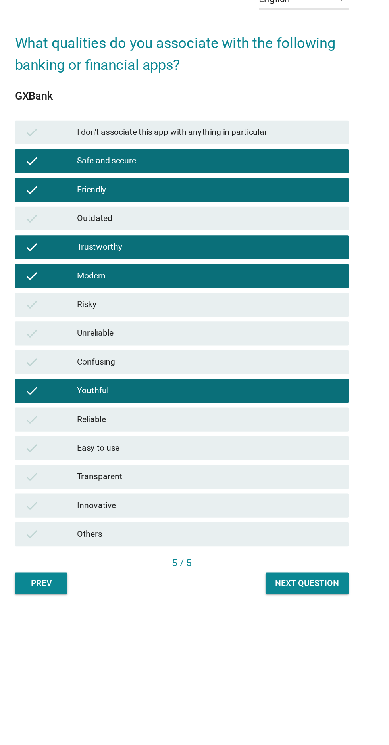
click at [102, 446] on div "check" at bounding box center [107, 442] width 35 height 10
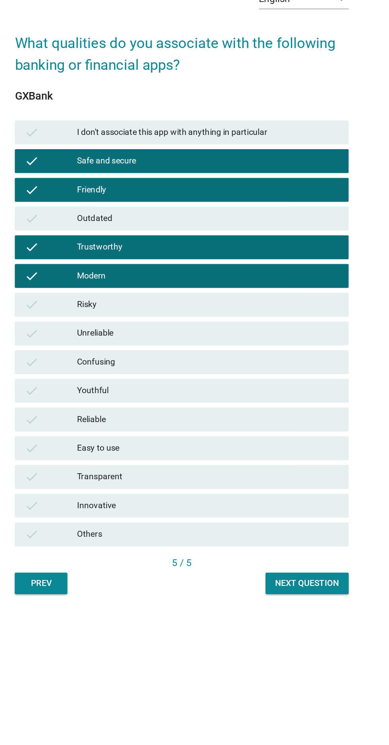
click at [107, 465] on div "check" at bounding box center [107, 461] width 35 height 10
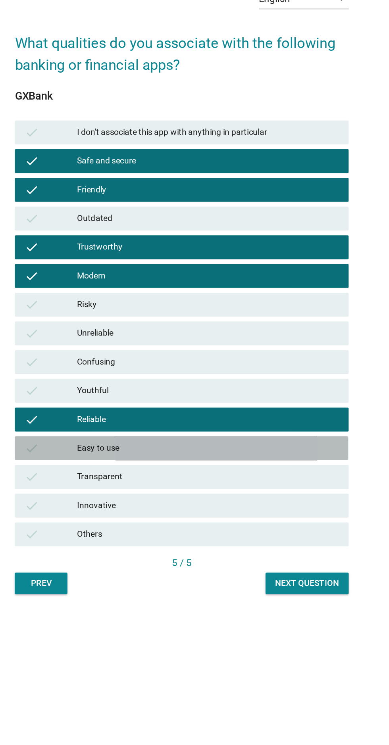
click at [102, 484] on div "check" at bounding box center [107, 480] width 35 height 10
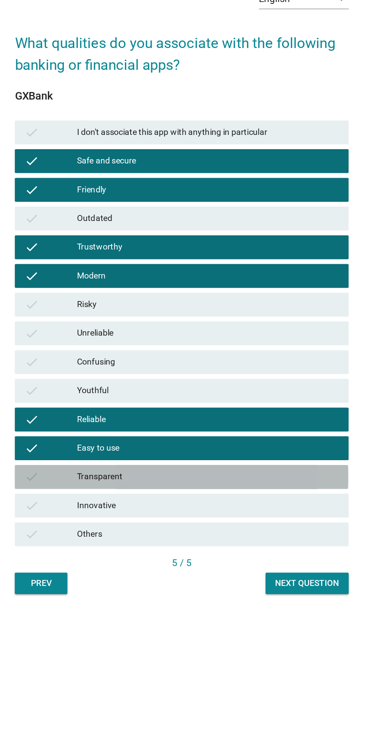
click at [99, 503] on icon "check" at bounding box center [95, 499] width 10 height 10
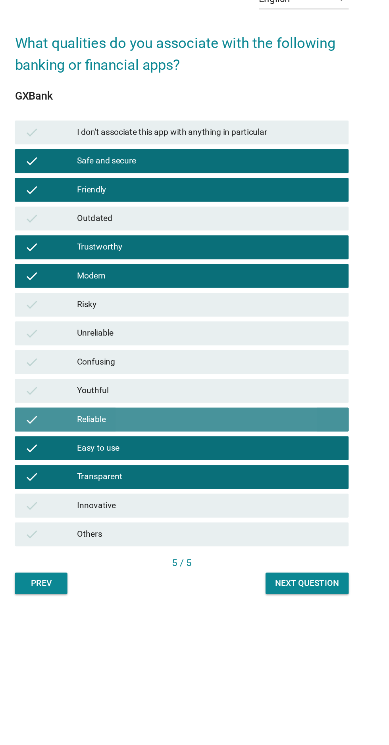
click at [90, 468] on div "check Reliable" at bounding box center [194, 460] width 221 height 16
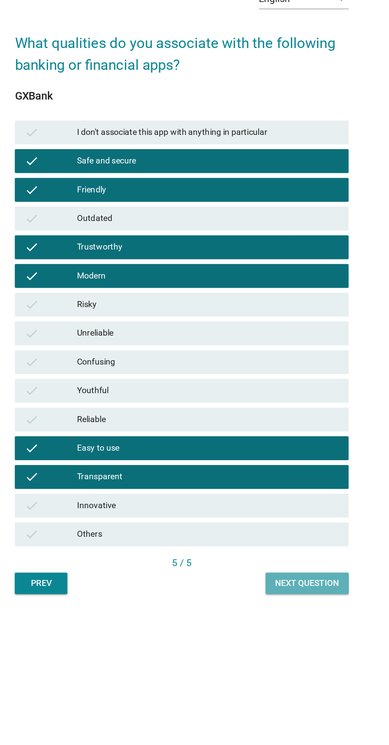
click at [276, 573] on div "Next question" at bounding box center [277, 569] width 42 height 8
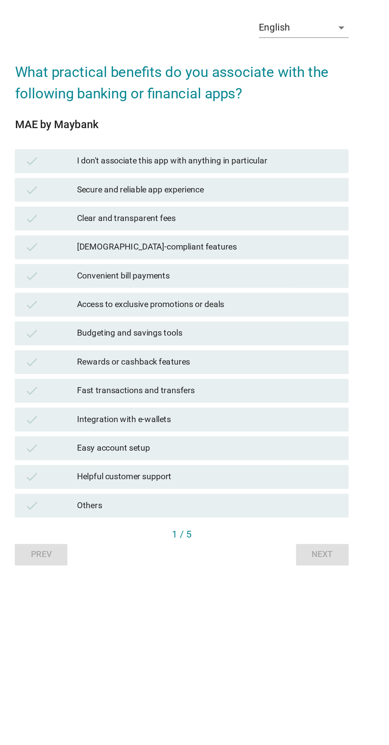
scroll to position [19, 0]
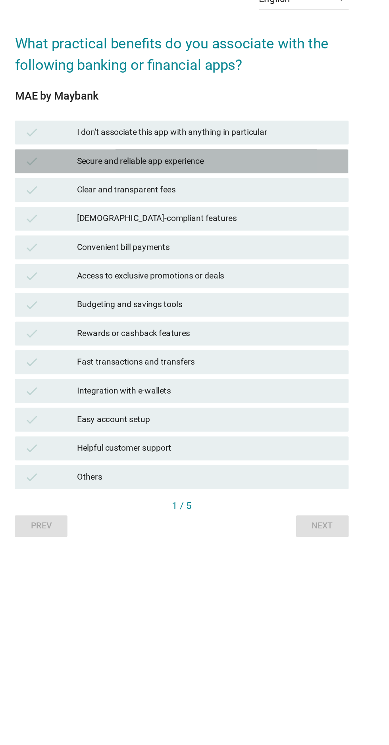
click at [119, 294] on div "check" at bounding box center [107, 289] width 35 height 10
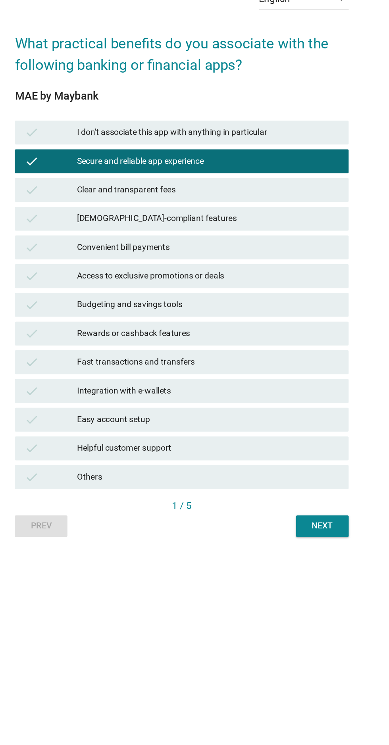
click at [124, 313] on div "check" at bounding box center [107, 308] width 35 height 10
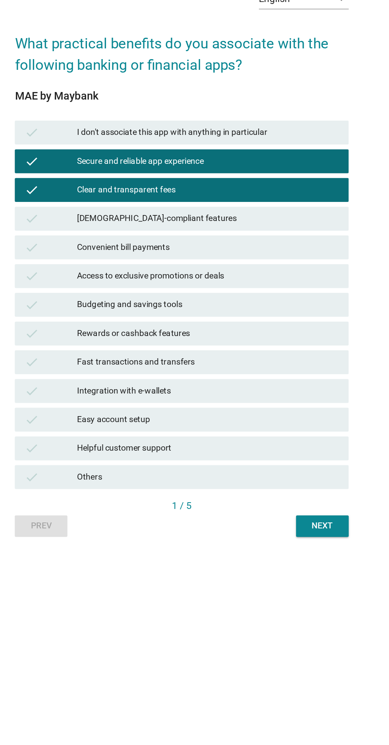
click at [125, 332] on div "[DEMOGRAPHIC_DATA]-compliant features" at bounding box center [212, 327] width 174 height 10
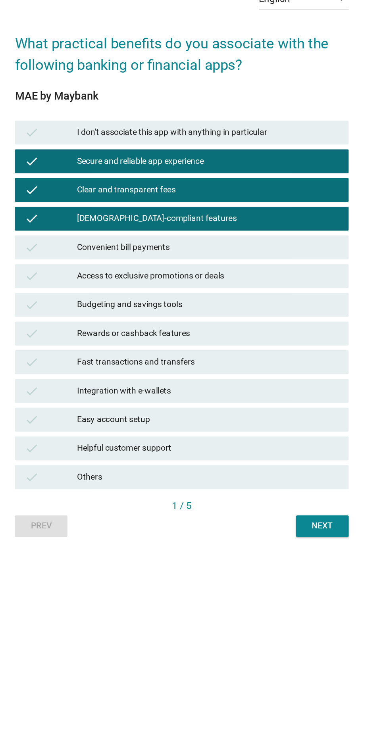
click at [105, 389] on div "check" at bounding box center [107, 384] width 35 height 10
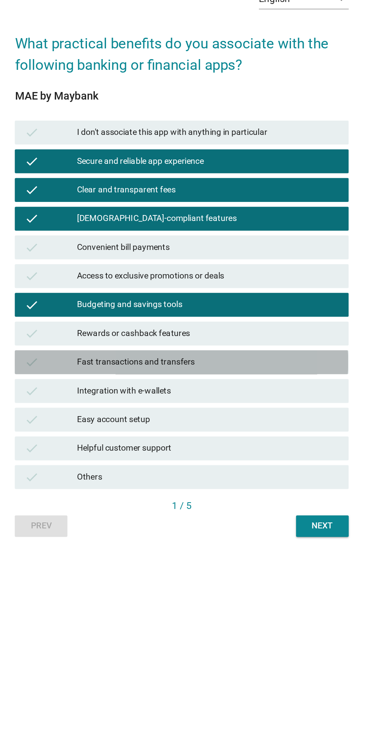
click at [114, 427] on div "check" at bounding box center [107, 423] width 35 height 10
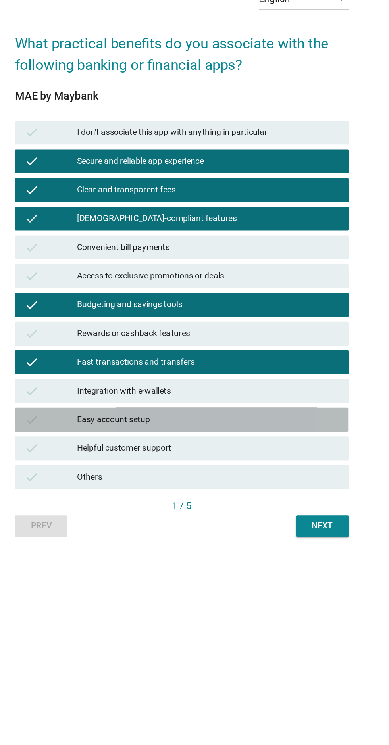
click at [259, 465] on div "Easy account setup" at bounding box center [212, 461] width 174 height 10
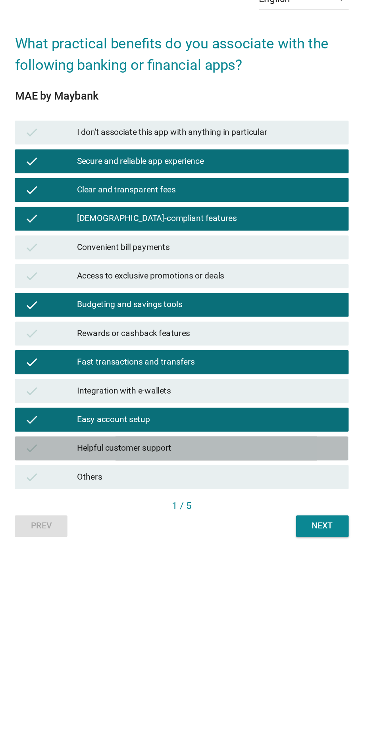
click at [274, 484] on div "Helpful customer support" at bounding box center [212, 480] width 174 height 10
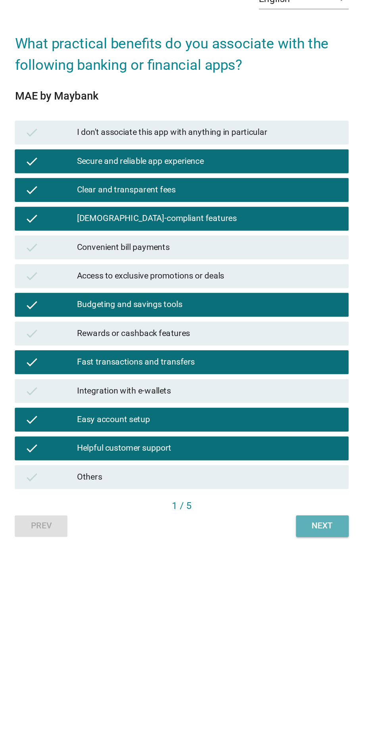
click at [301, 538] on button "Next" at bounding box center [287, 531] width 35 height 14
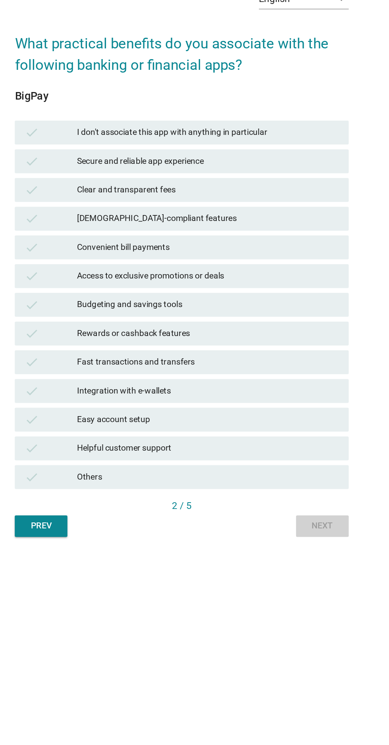
scroll to position [0, 0]
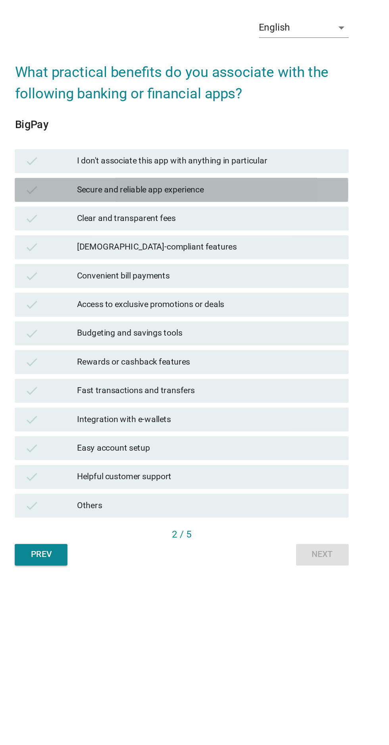
click at [105, 313] on div "check" at bounding box center [107, 308] width 35 height 10
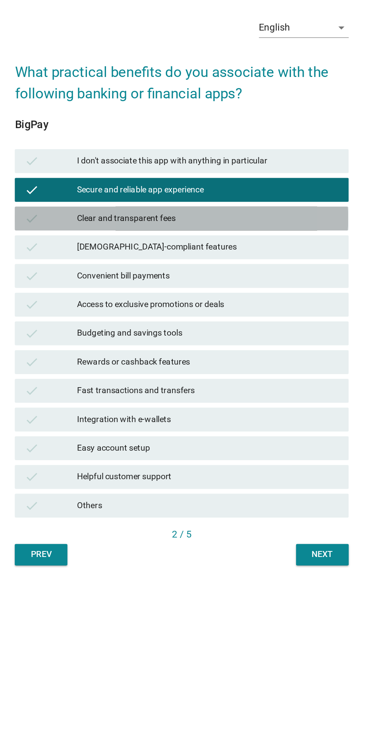
click at [100, 332] on div "check" at bounding box center [107, 327] width 35 height 10
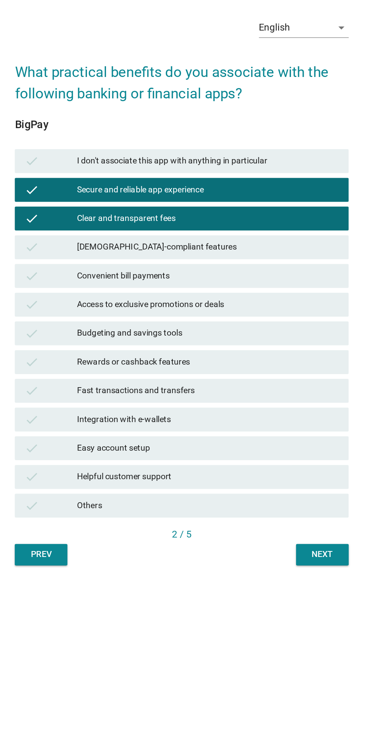
click at [98, 354] on div "check [DEMOGRAPHIC_DATA]-compliant features" at bounding box center [194, 346] width 221 height 16
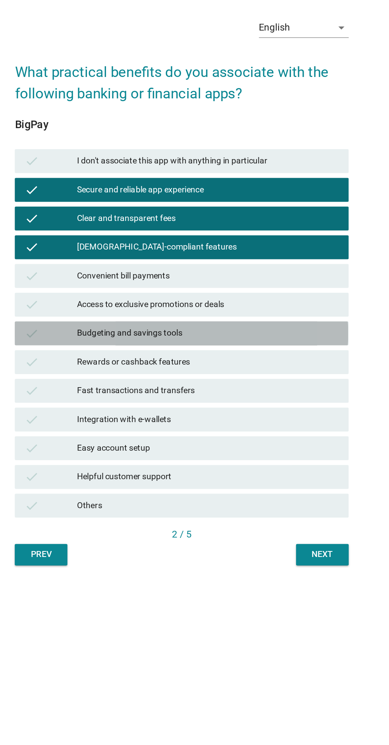
click at [100, 408] on div "check" at bounding box center [107, 403] width 35 height 10
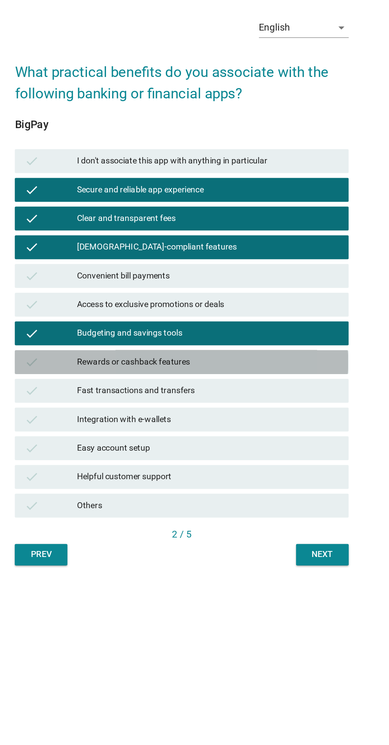
click at [100, 427] on div "check" at bounding box center [107, 423] width 35 height 10
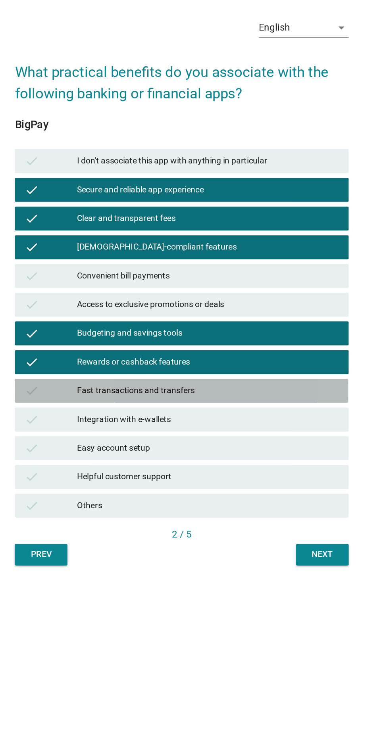
click at [101, 446] on div "check" at bounding box center [107, 442] width 35 height 10
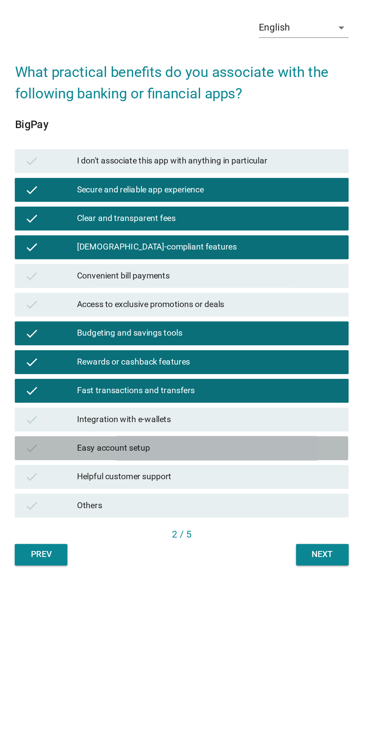
click at [259, 484] on div "Easy account setup" at bounding box center [212, 480] width 174 height 10
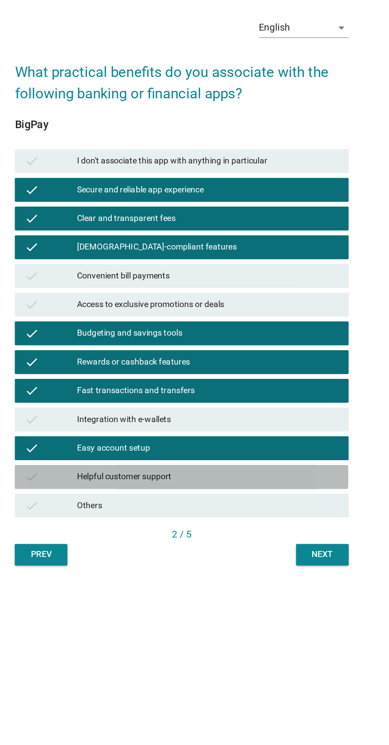
click at [269, 503] on div "Helpful customer support" at bounding box center [212, 499] width 174 height 10
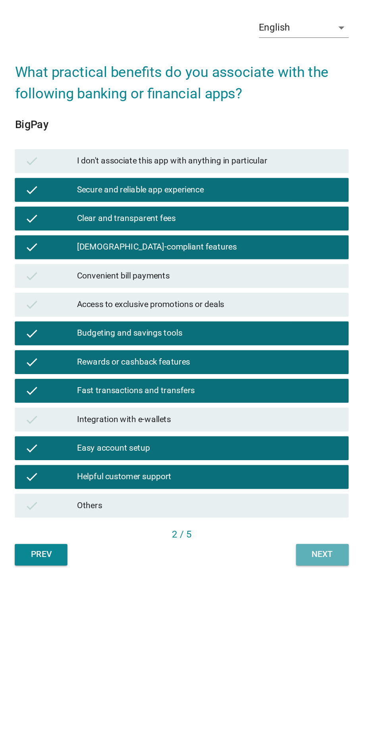
click at [297, 554] on div "Next" at bounding box center [287, 550] width 22 height 8
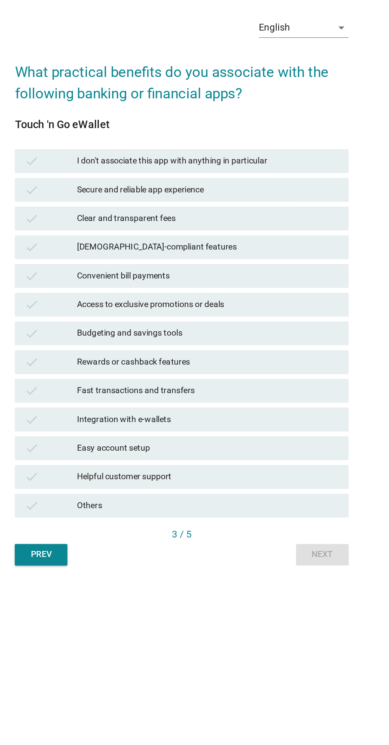
click at [101, 313] on div "check" at bounding box center [107, 308] width 35 height 10
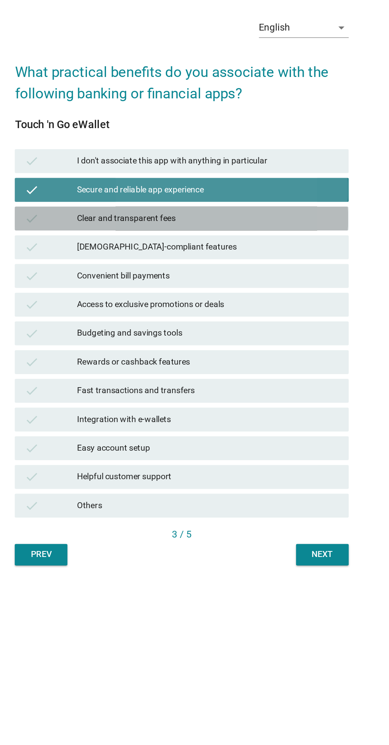
click at [105, 332] on div "check" at bounding box center [107, 327] width 35 height 10
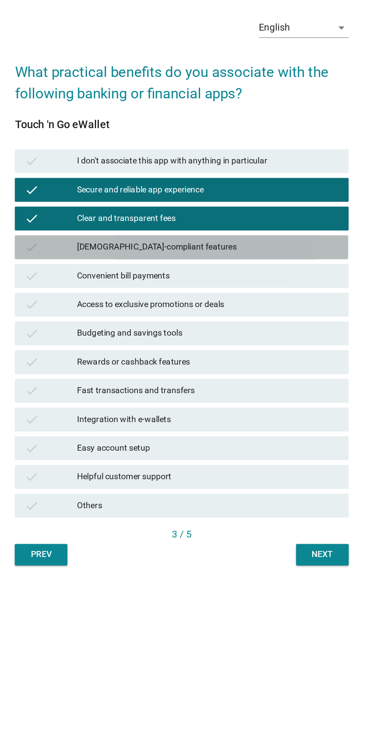
click at [101, 351] on div "check" at bounding box center [107, 346] width 35 height 10
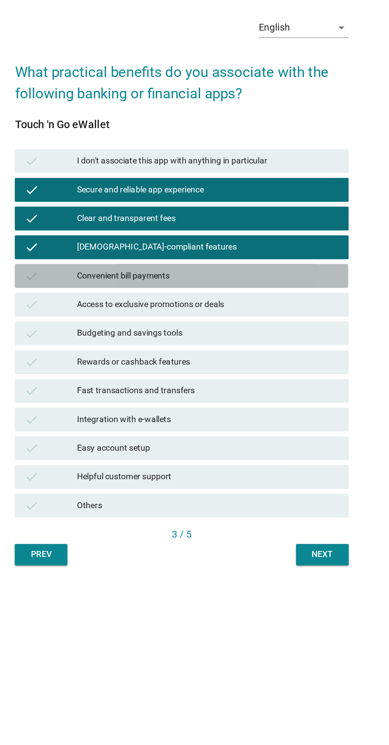
click at [98, 370] on icon "check" at bounding box center [95, 365] width 10 height 10
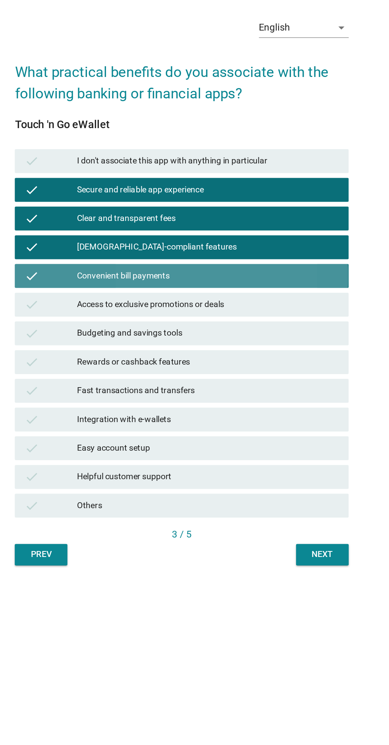
click at [97, 370] on icon "check" at bounding box center [95, 365] width 10 height 10
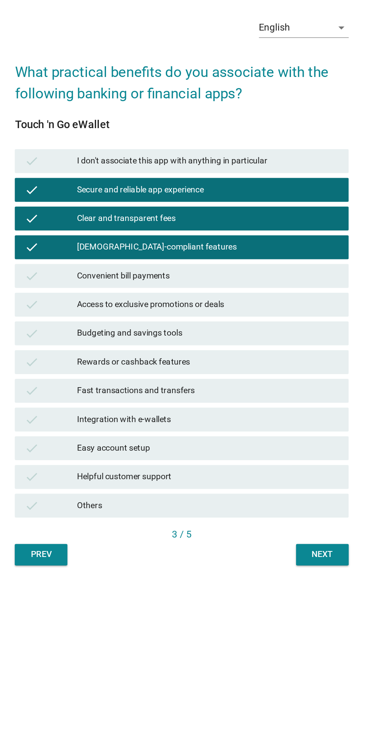
click at [105, 408] on div "check" at bounding box center [107, 403] width 35 height 10
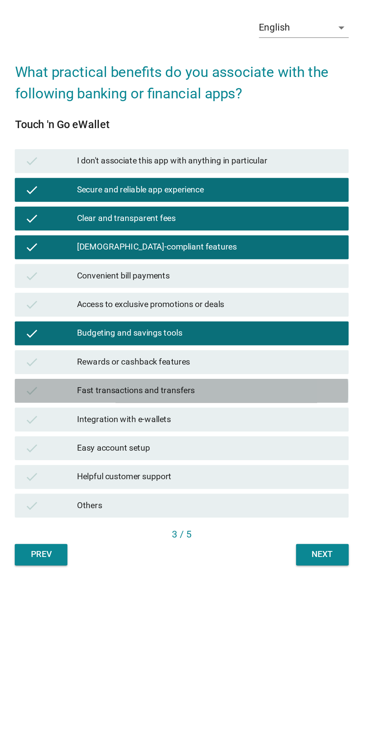
click at [103, 446] on div "check" at bounding box center [107, 442] width 35 height 10
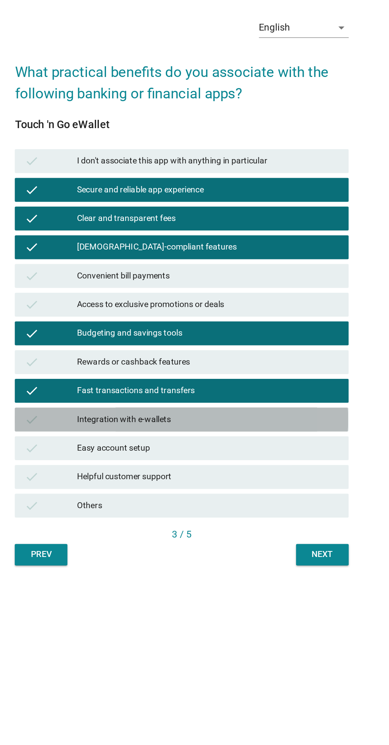
click at [102, 465] on div "check" at bounding box center [107, 461] width 35 height 10
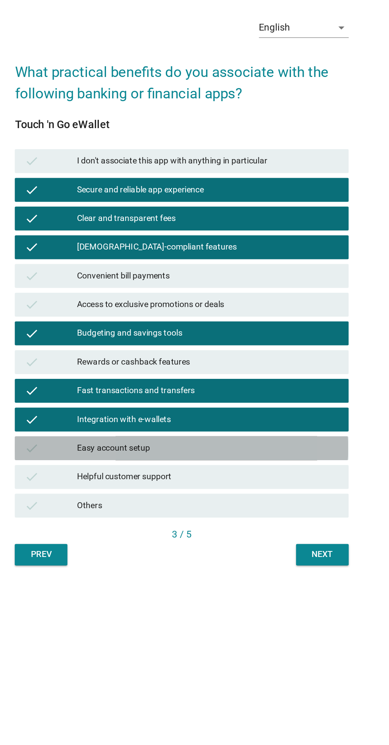
click at [100, 484] on div "check" at bounding box center [107, 480] width 35 height 10
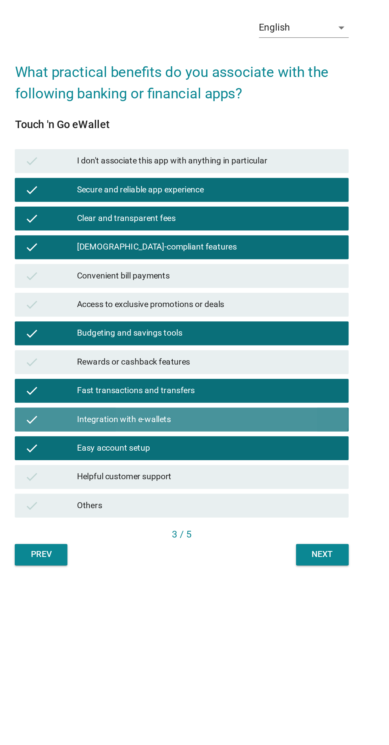
click at [271, 465] on div "Integration with e-wallets" at bounding box center [212, 461] width 174 height 10
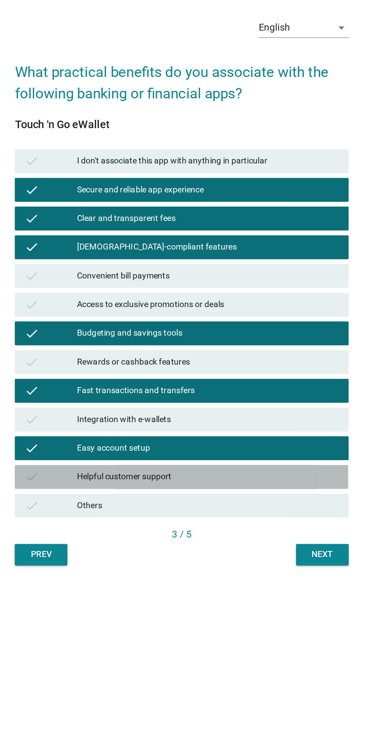
click at [264, 503] on div "Helpful customer support" at bounding box center [212, 499] width 174 height 10
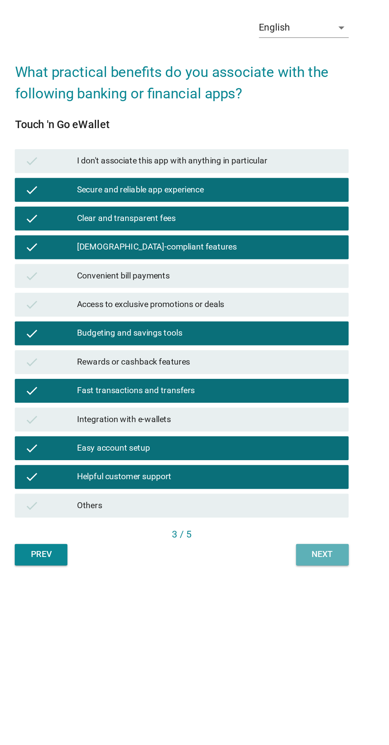
click at [292, 554] on div "Next" at bounding box center [287, 550] width 22 height 8
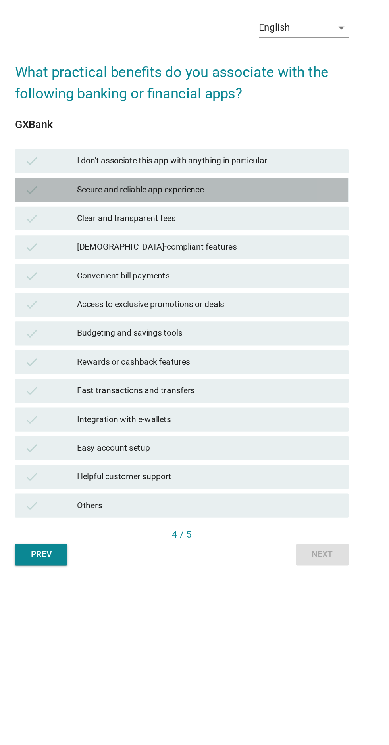
click at [104, 313] on div "check" at bounding box center [107, 308] width 35 height 10
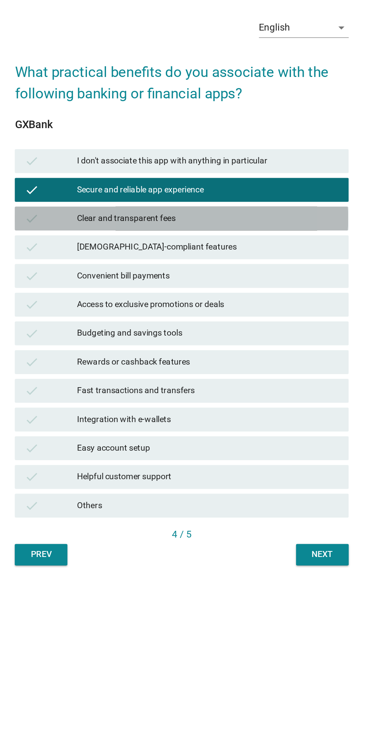
click at [99, 332] on icon "check" at bounding box center [95, 327] width 10 height 10
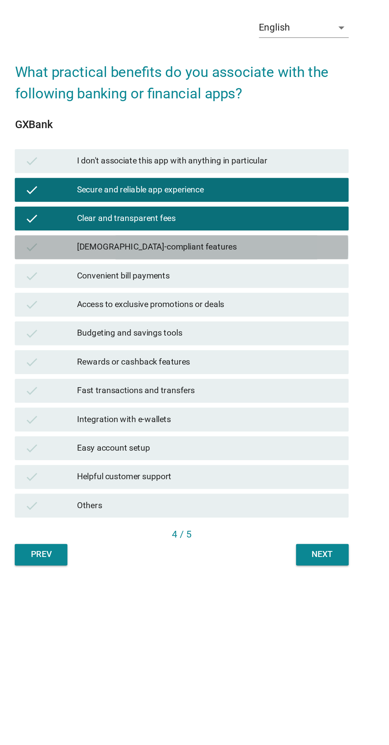
click at [99, 351] on icon "check" at bounding box center [95, 346] width 10 height 10
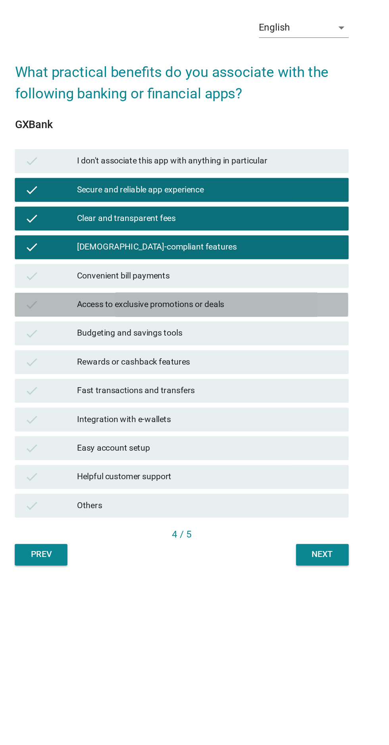
click at [100, 389] on div "check" at bounding box center [107, 384] width 35 height 10
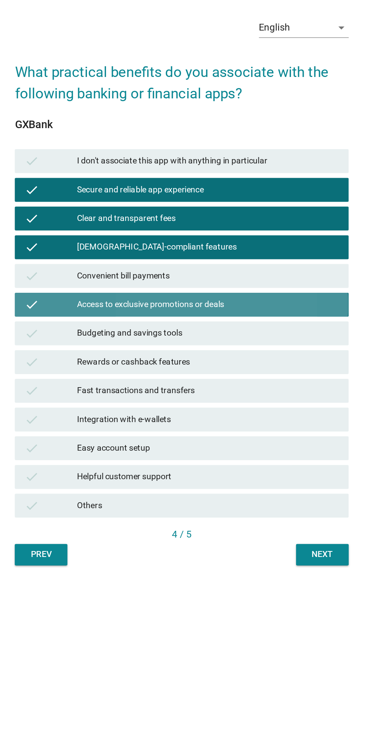
click at [94, 389] on icon "check" at bounding box center [95, 384] width 10 height 10
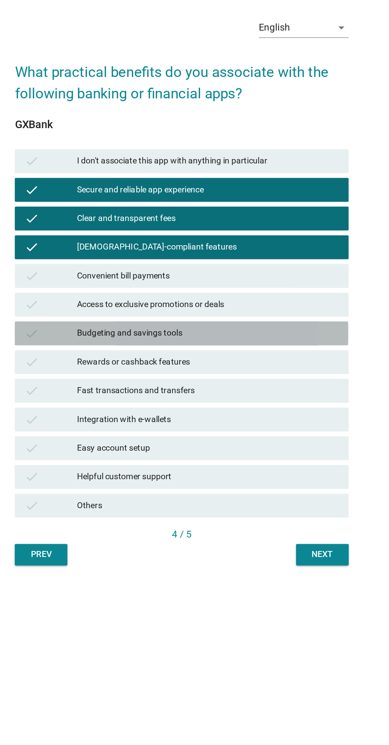
click at [102, 408] on div "check" at bounding box center [107, 403] width 35 height 10
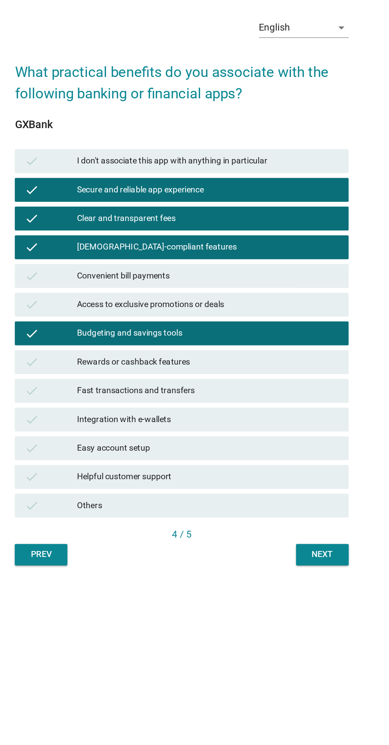
click at [100, 427] on div "check" at bounding box center [107, 423] width 35 height 10
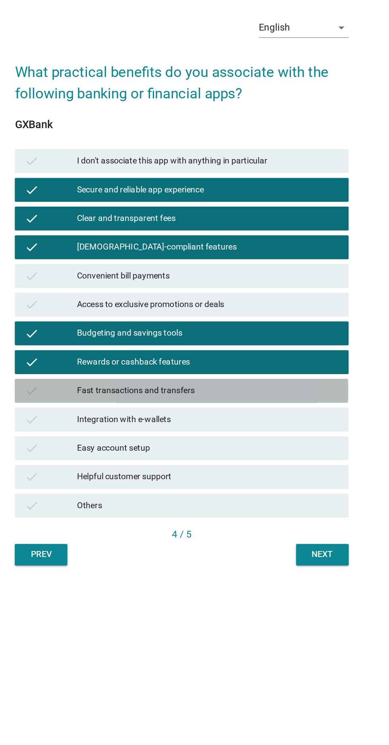
click at [99, 446] on icon "check" at bounding box center [95, 442] width 10 height 10
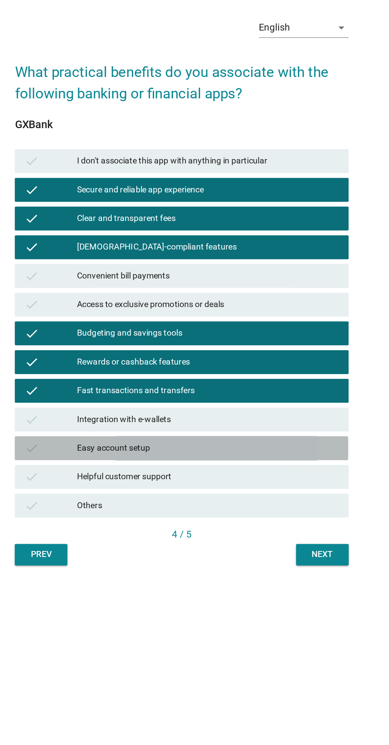
click at [99, 484] on icon "check" at bounding box center [95, 480] width 10 height 10
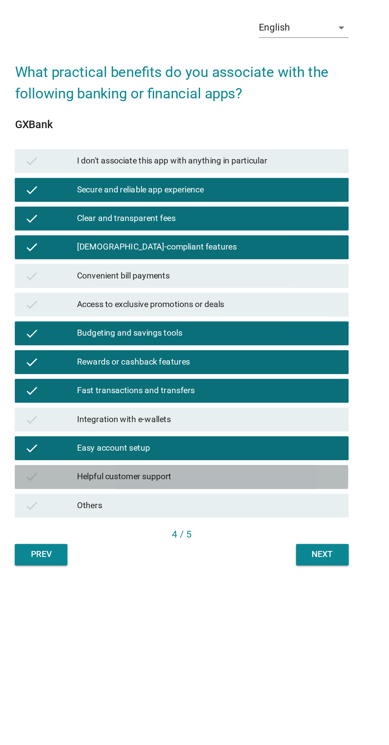
click at [98, 503] on icon "check" at bounding box center [95, 499] width 10 height 10
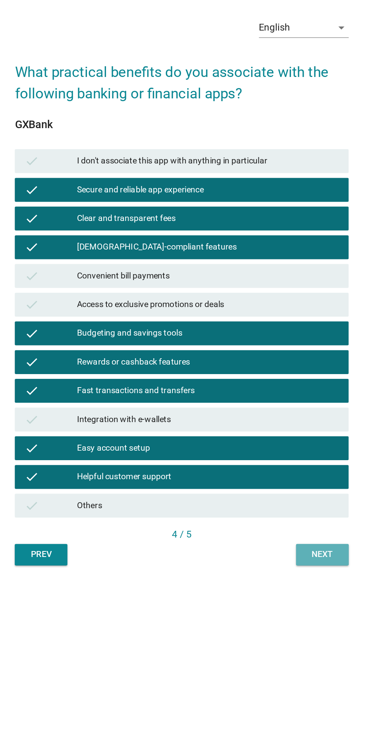
click at [300, 557] on button "Next" at bounding box center [287, 550] width 35 height 14
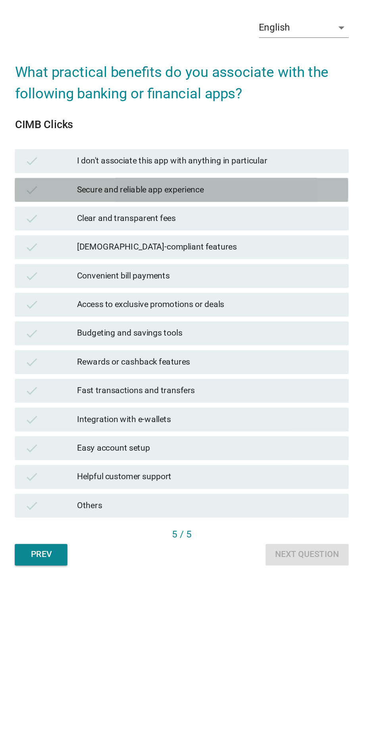
click at [107, 313] on div "check" at bounding box center [107, 308] width 35 height 10
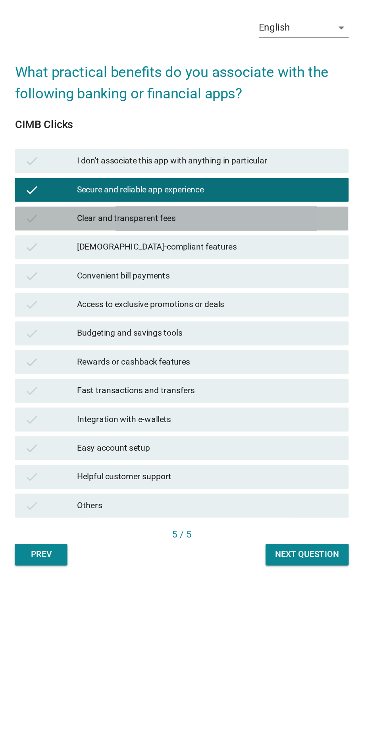
click at [105, 332] on div "check" at bounding box center [107, 327] width 35 height 10
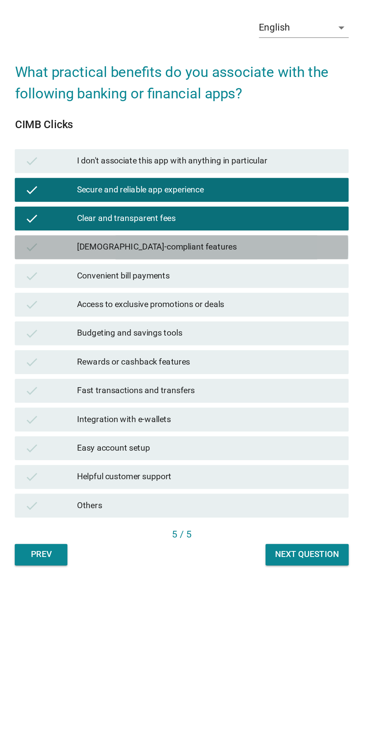
click at [102, 351] on div "check" at bounding box center [107, 346] width 35 height 10
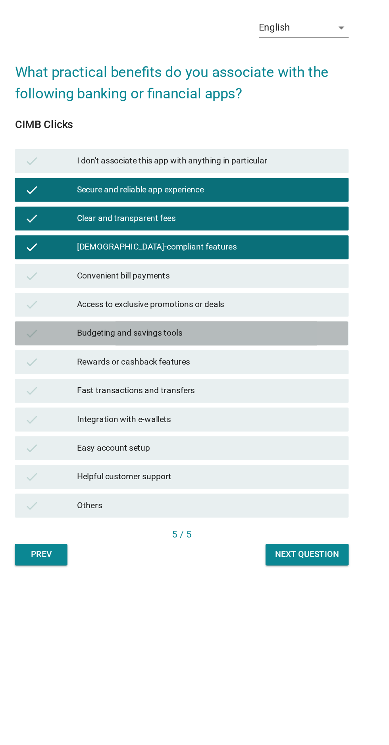
click at [102, 408] on div "check" at bounding box center [107, 403] width 35 height 10
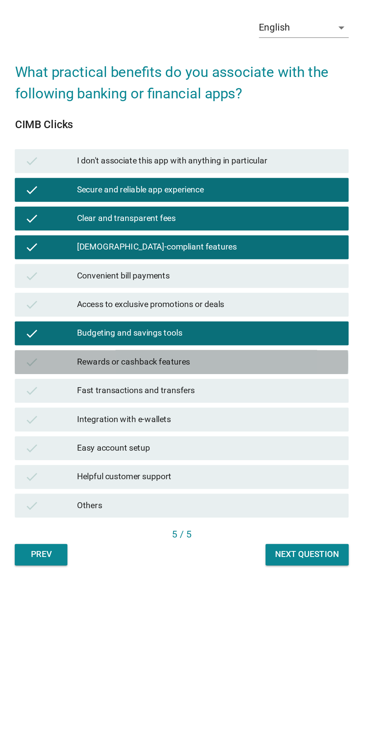
click at [101, 427] on div "check" at bounding box center [107, 423] width 35 height 10
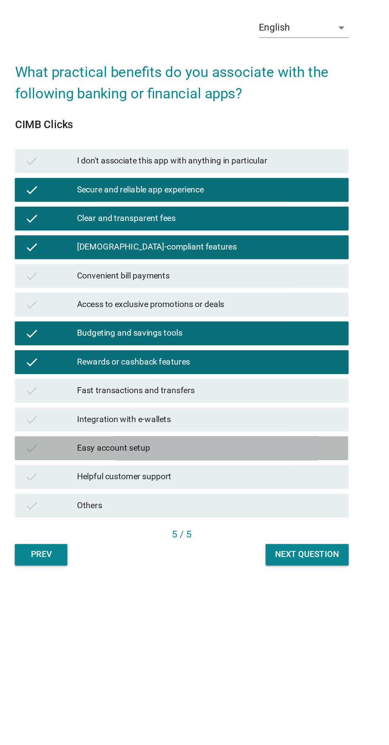
click at [102, 484] on div "check" at bounding box center [107, 480] width 35 height 10
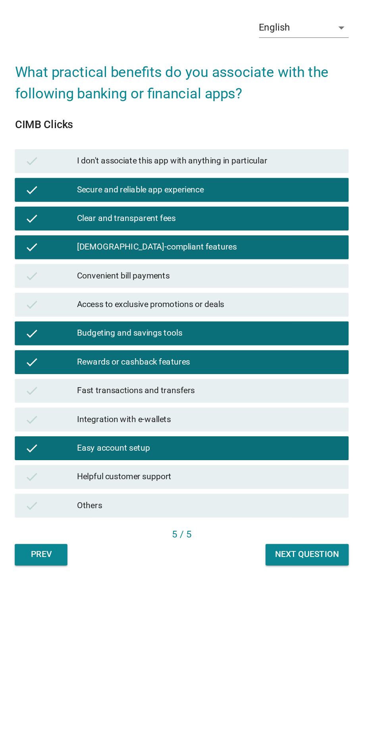
click at [95, 506] on div "check Helpful customer support" at bounding box center [194, 498] width 221 height 16
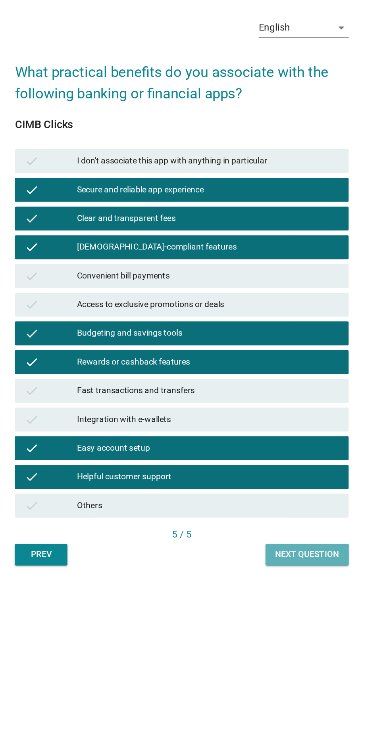
click at [285, 554] on div "Next question" at bounding box center [277, 550] width 42 height 8
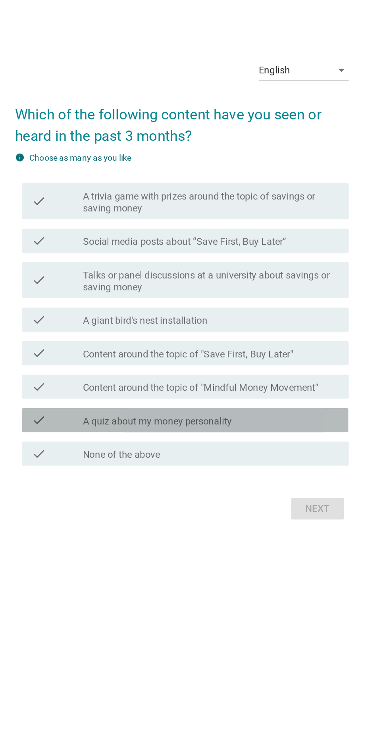
scroll to position [28, 0]
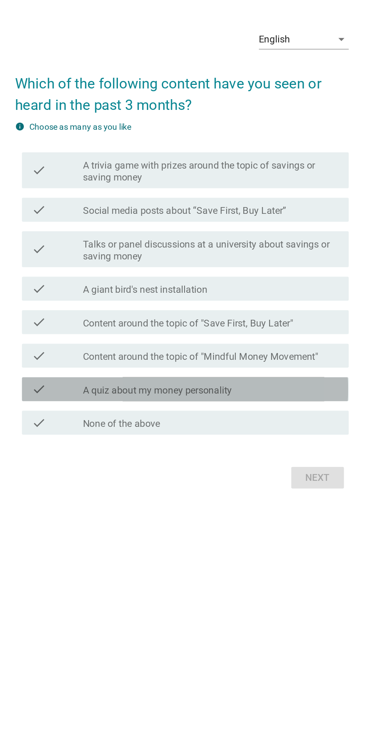
click at [272, 445] on div "check_box_outline_blank A quiz about my money personality" at bounding box center [214, 440] width 170 height 10
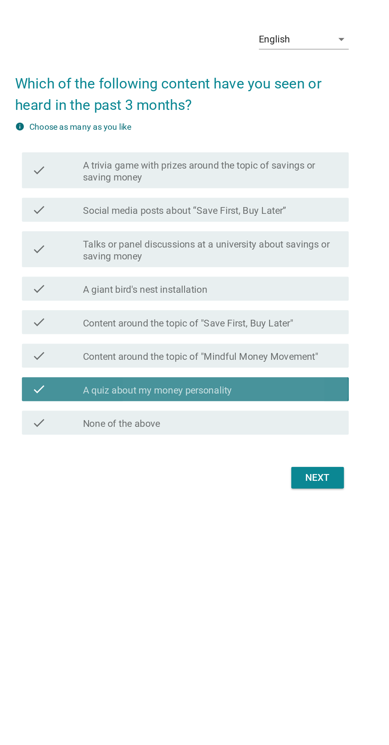
click at [280, 445] on div "check_box_outline_blank A quiz about my money personality" at bounding box center [214, 440] width 170 height 10
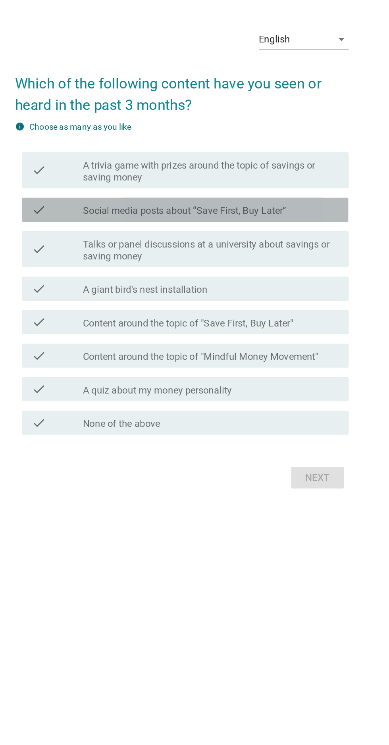
click at [99, 326] on icon "check" at bounding box center [100, 321] width 10 height 10
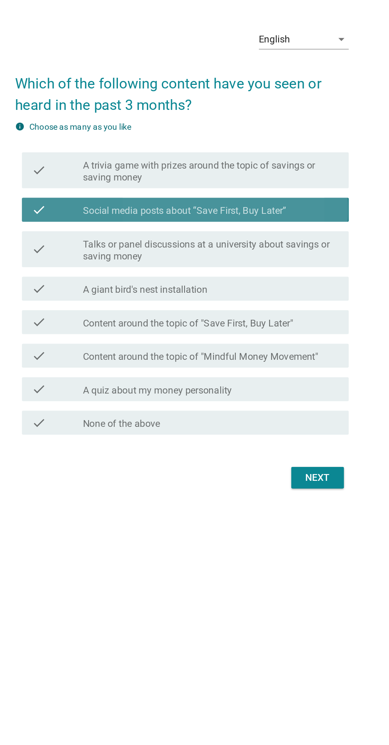
click at [105, 326] on div "check" at bounding box center [112, 321] width 34 height 10
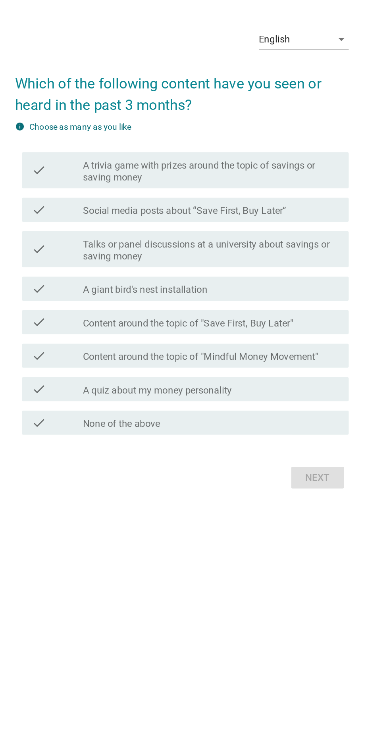
click at [106, 326] on div "check" at bounding box center [112, 321] width 34 height 10
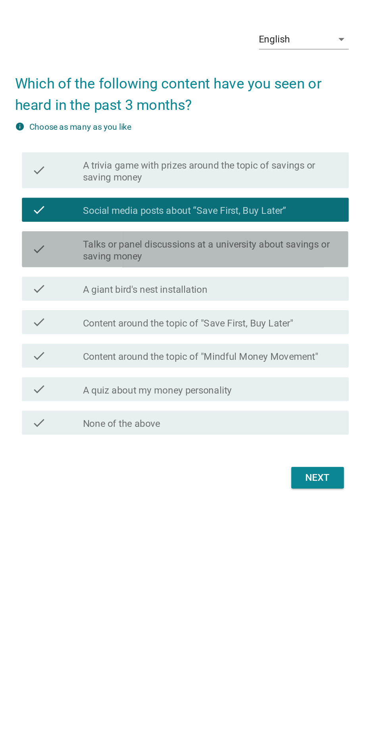
click at [106, 356] on div "check" at bounding box center [112, 347] width 34 height 17
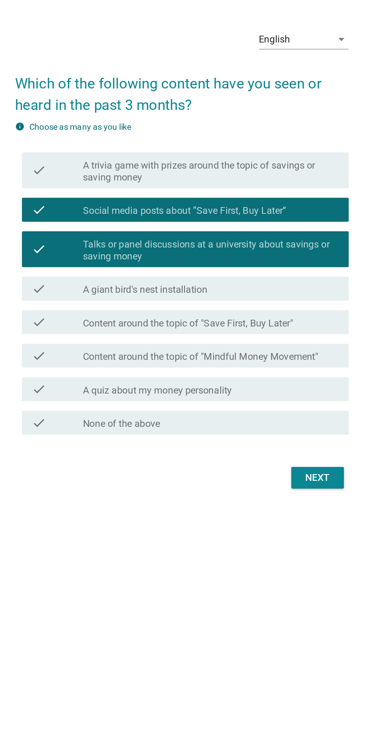
click at [102, 445] on icon "check" at bounding box center [100, 440] width 10 height 10
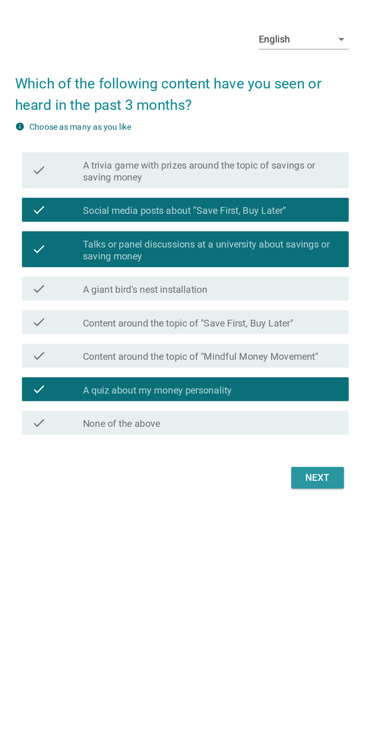
click at [292, 506] on button "Next" at bounding box center [284, 499] width 35 height 14
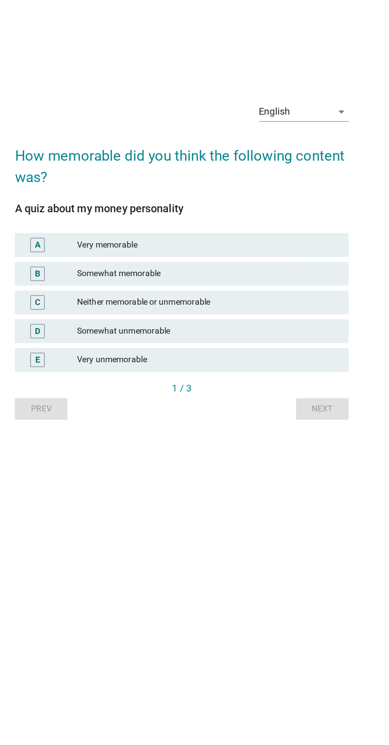
scroll to position [48, 0]
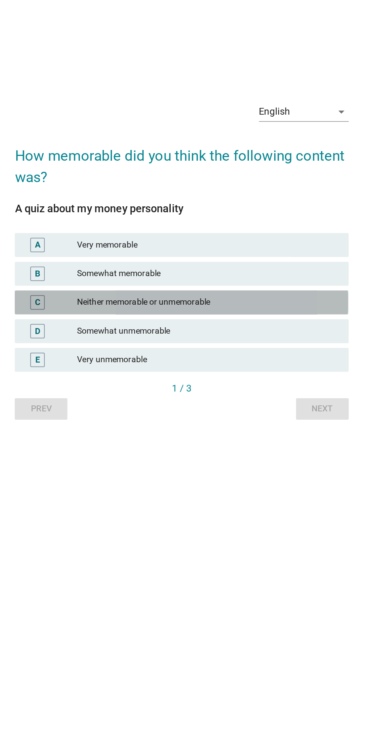
click at [117, 387] on div "C" at bounding box center [107, 383] width 35 height 10
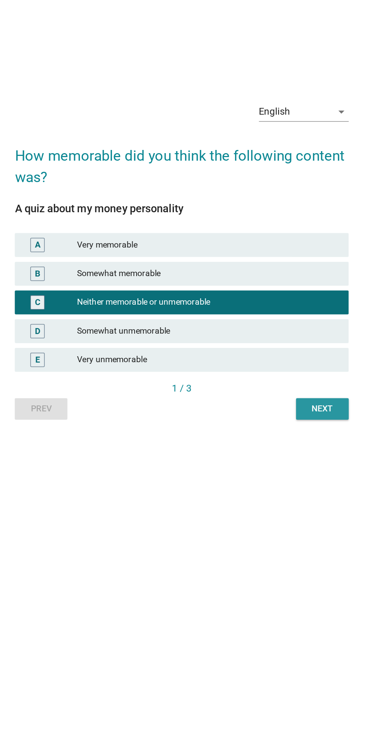
click at [300, 460] on button "Next" at bounding box center [287, 453] width 35 height 14
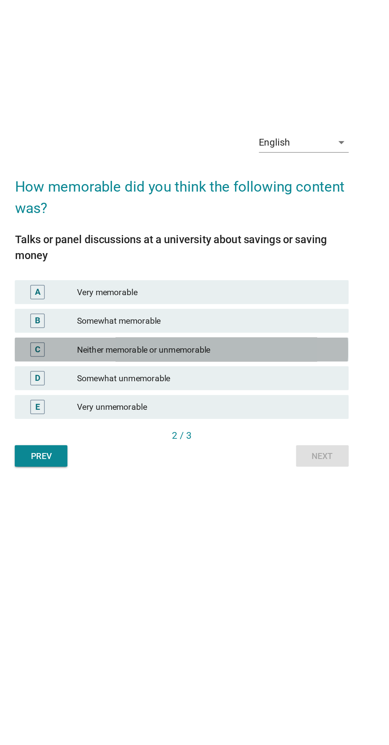
click at [111, 413] on div "C" at bounding box center [107, 409] width 35 height 10
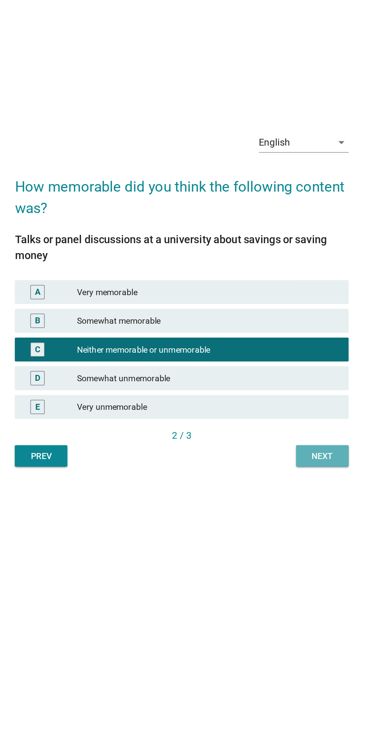
click at [299, 486] on button "Next" at bounding box center [287, 479] width 35 height 14
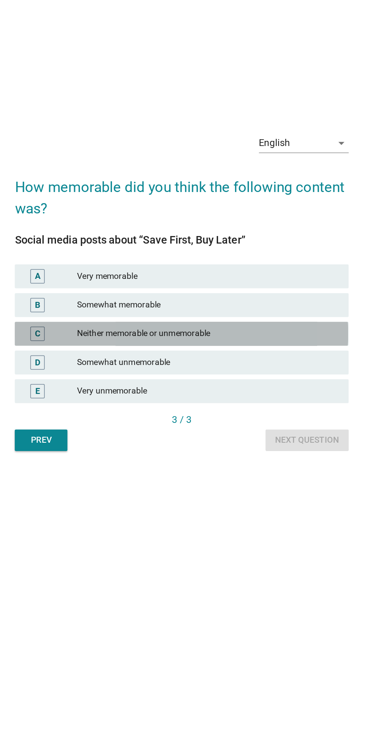
click at [111, 403] on div "C" at bounding box center [107, 398] width 35 height 10
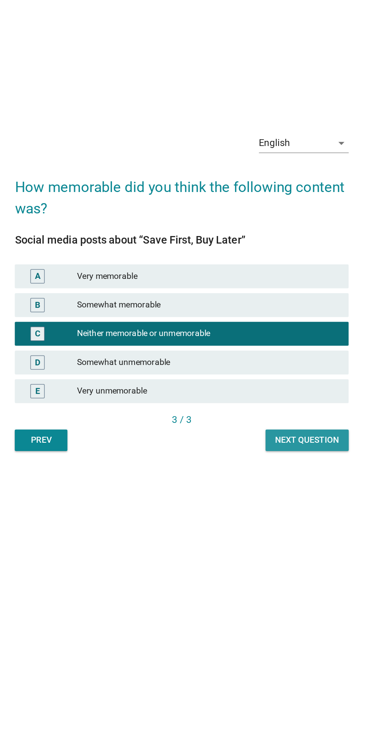
click at [287, 476] on button "Next question" at bounding box center [277, 469] width 55 height 14
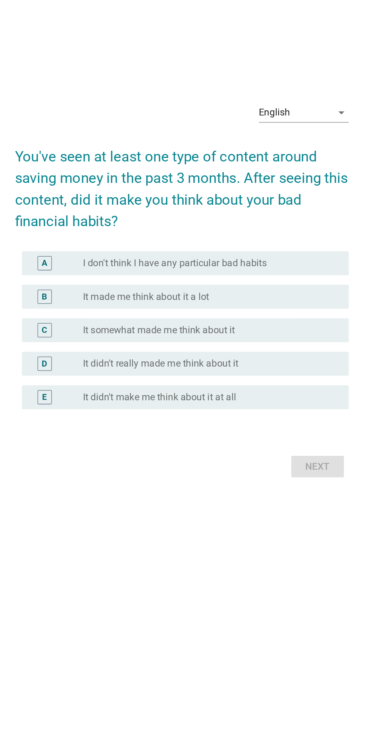
scroll to position [0, 0]
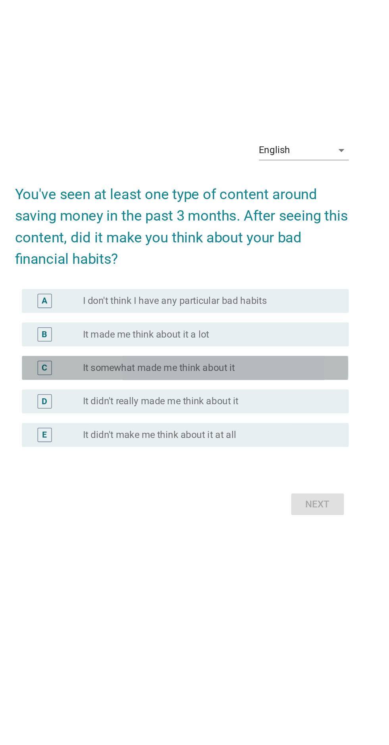
click at [113, 406] on div "C" at bounding box center [112, 401] width 34 height 10
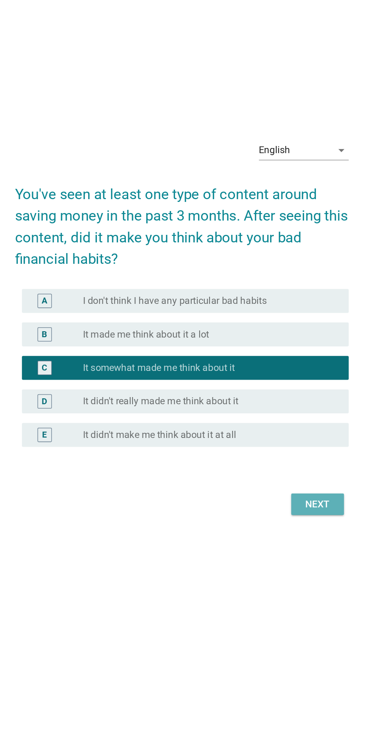
click at [289, 496] on div "Next" at bounding box center [284, 491] width 22 height 10
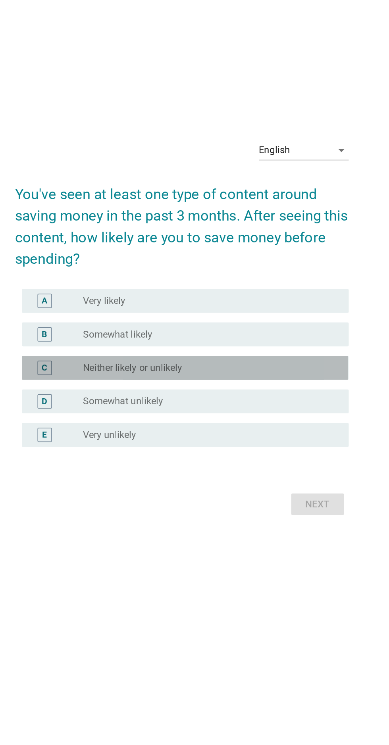
click at [96, 406] on div "C" at bounding box center [103, 401] width 17 height 10
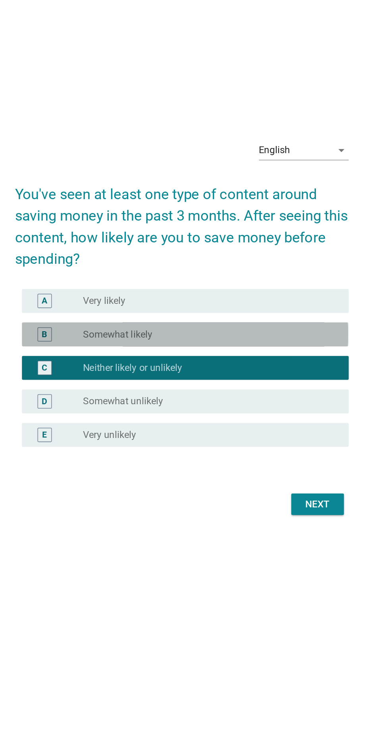
click at [90, 387] on div "B radio_button_unchecked Somewhat likely" at bounding box center [196, 379] width 216 height 16
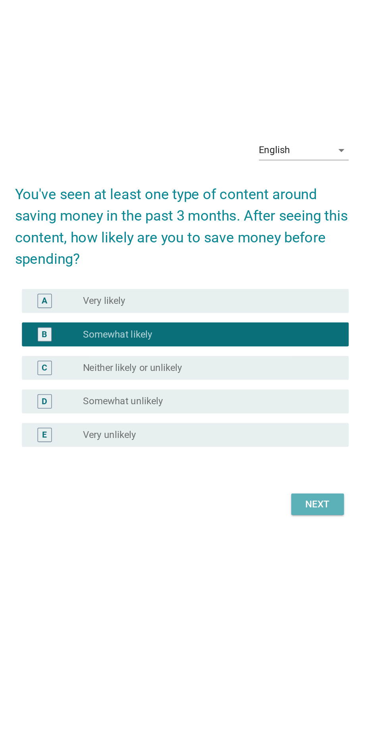
click at [296, 498] on button "Next" at bounding box center [284, 491] width 35 height 14
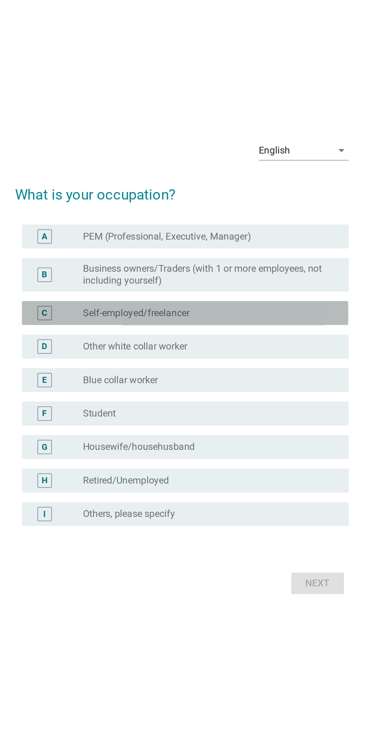
click at [102, 346] on div "C radio_button_unchecked Self-employed/freelancer" at bounding box center [196, 338] width 216 height 16
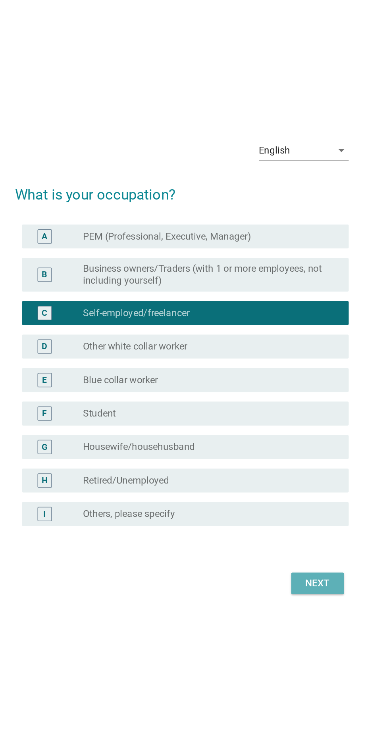
click at [292, 522] on div "Next" at bounding box center [284, 518] width 22 height 10
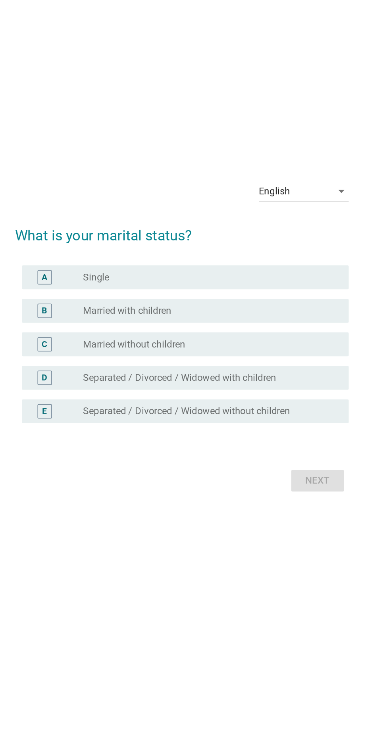
click at [93, 345] on div "B radio_button_unchecked Married with children" at bounding box center [196, 337] width 216 height 16
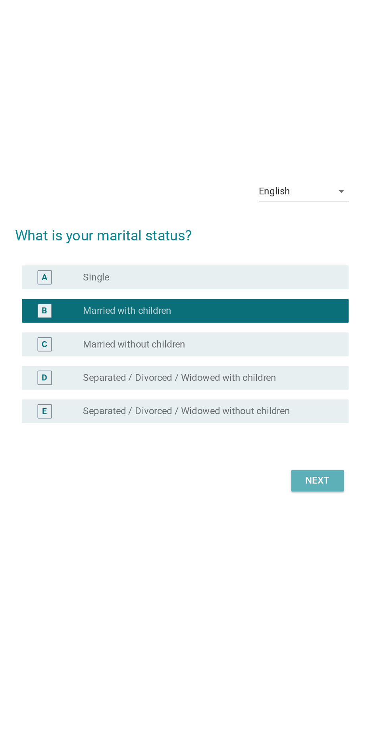
click at [300, 456] on button "Next" at bounding box center [284, 449] width 35 height 14
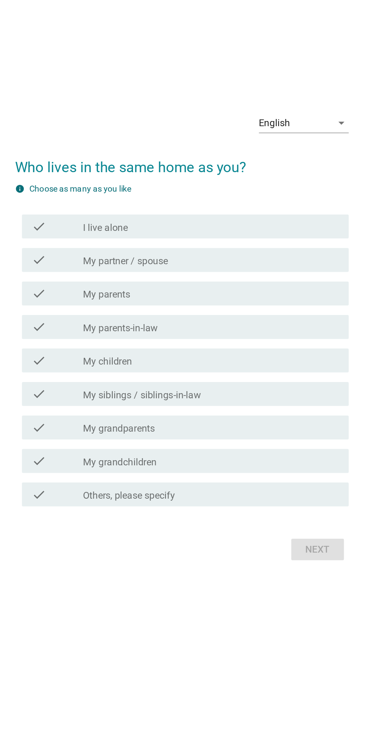
scroll to position [0, 0]
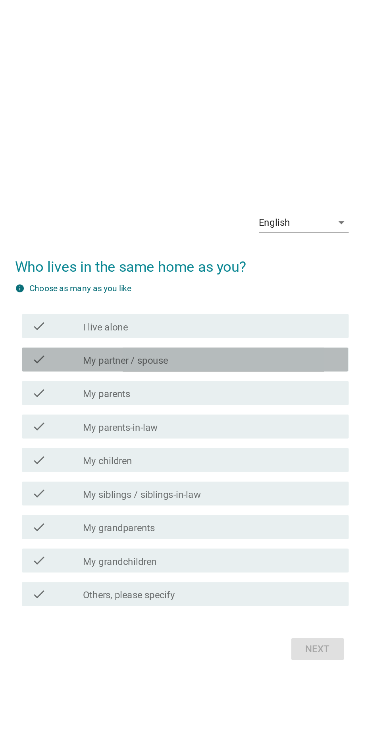
click at [100, 328] on icon "check" at bounding box center [100, 324] width 10 height 10
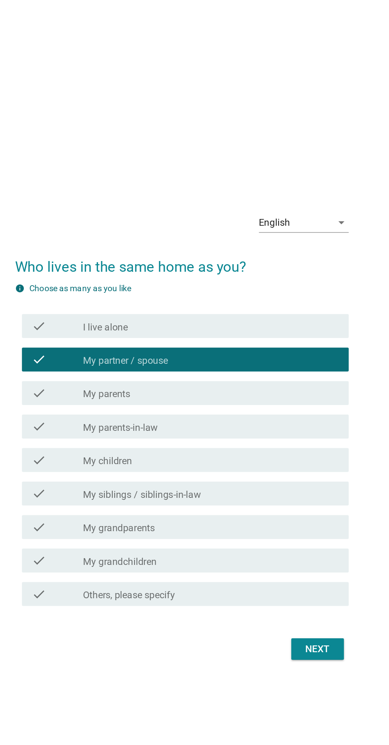
click at [99, 395] on icon "check" at bounding box center [100, 390] width 10 height 10
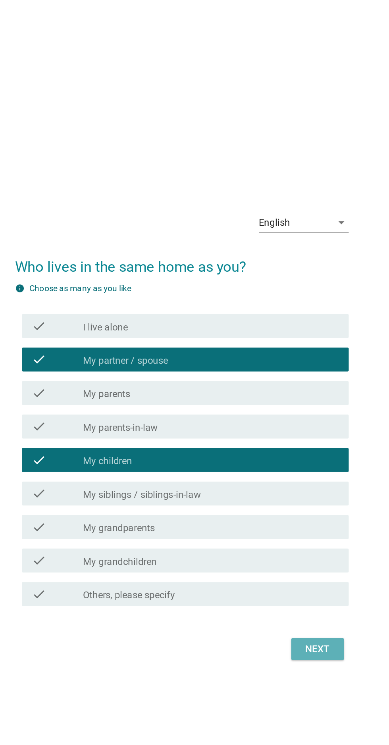
click at [289, 523] on button "Next" at bounding box center [284, 515] width 35 height 14
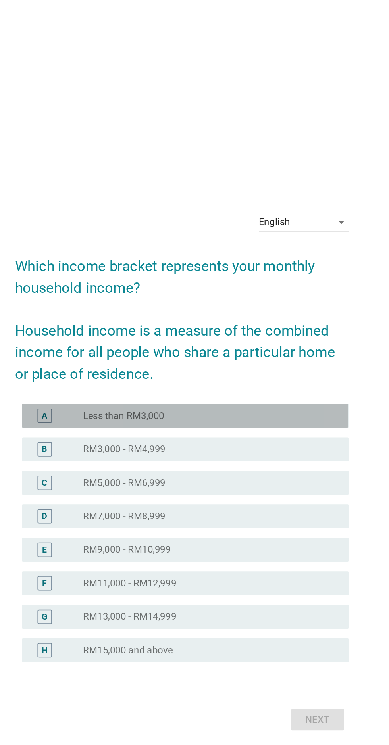
click at [103, 342] on div "A" at bounding box center [104, 337] width 4 height 8
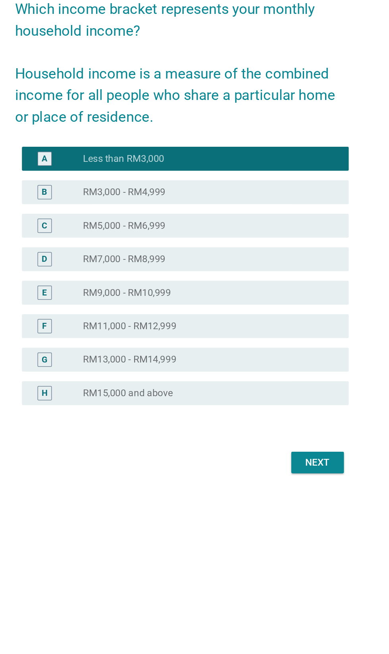
scroll to position [94, 0]
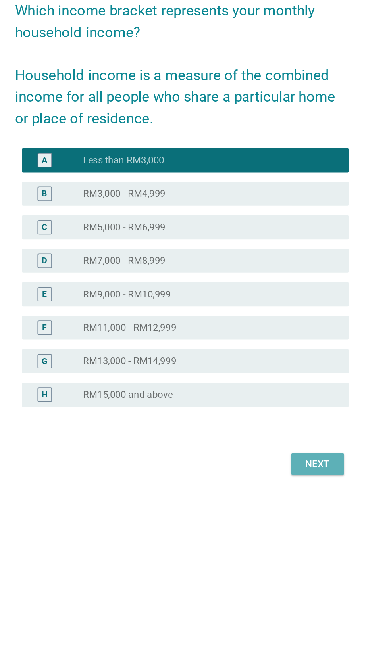
click at [300, 466] on button "Next" at bounding box center [284, 473] width 35 height 14
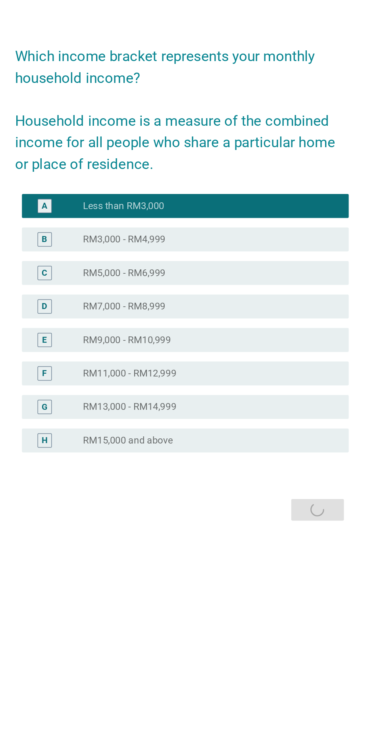
scroll to position [0, 0]
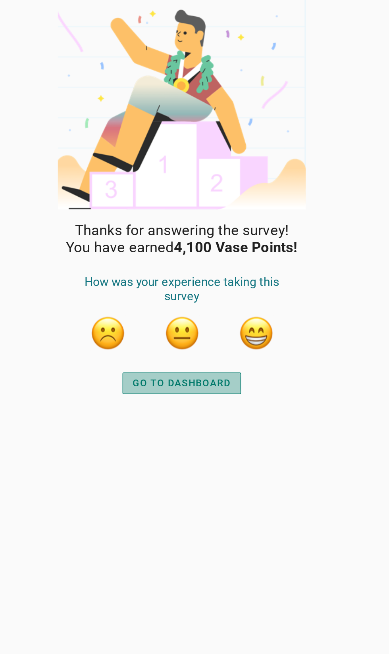
click at [179, 259] on button "GO TO DASHBOARD" at bounding box center [194, 254] width 79 height 14
